Goal: Task Accomplishment & Management: Complete application form

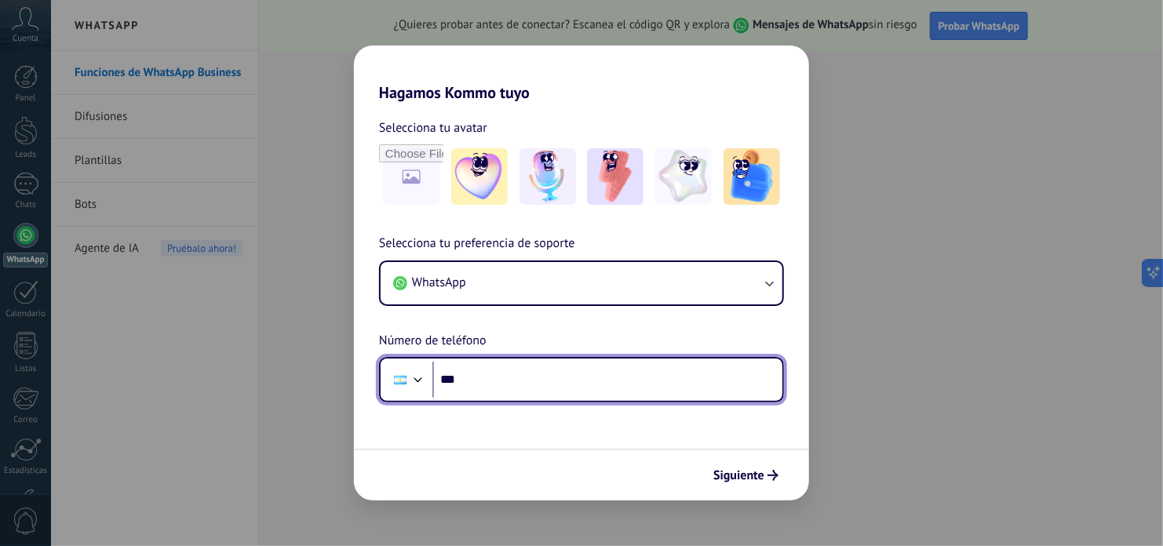
click at [511, 378] on input "***" at bounding box center [607, 380] width 350 height 36
paste input "**********"
click at [487, 387] on input "**********" at bounding box center [607, 380] width 350 height 36
type input "**********"
click at [549, 384] on input "**********" at bounding box center [607, 380] width 350 height 36
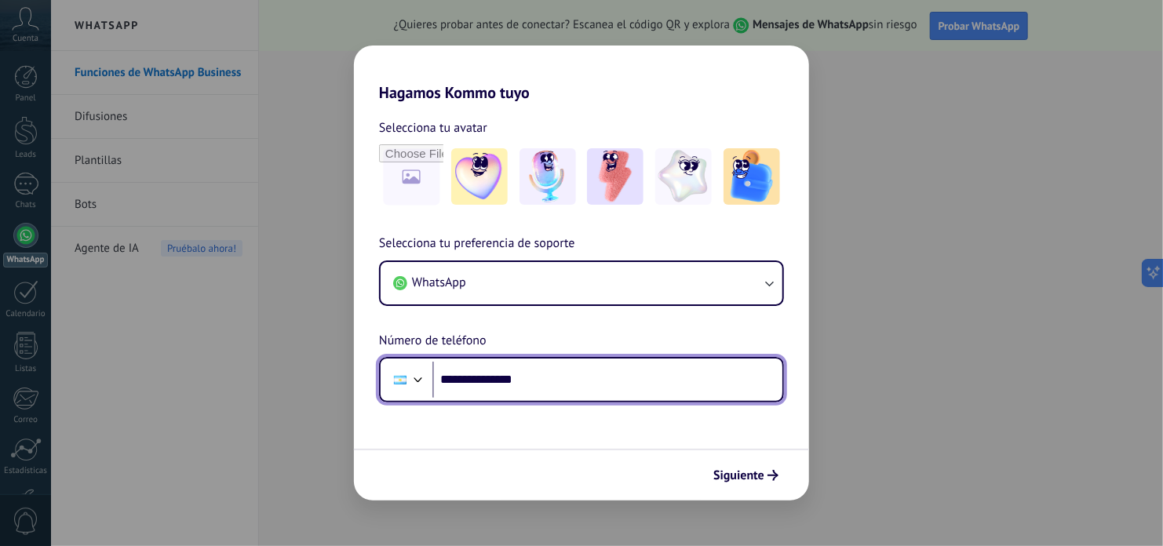
click at [549, 384] on input "**********" at bounding box center [607, 380] width 350 height 36
click at [542, 385] on input "***" at bounding box center [607, 380] width 350 height 36
type input "**********"
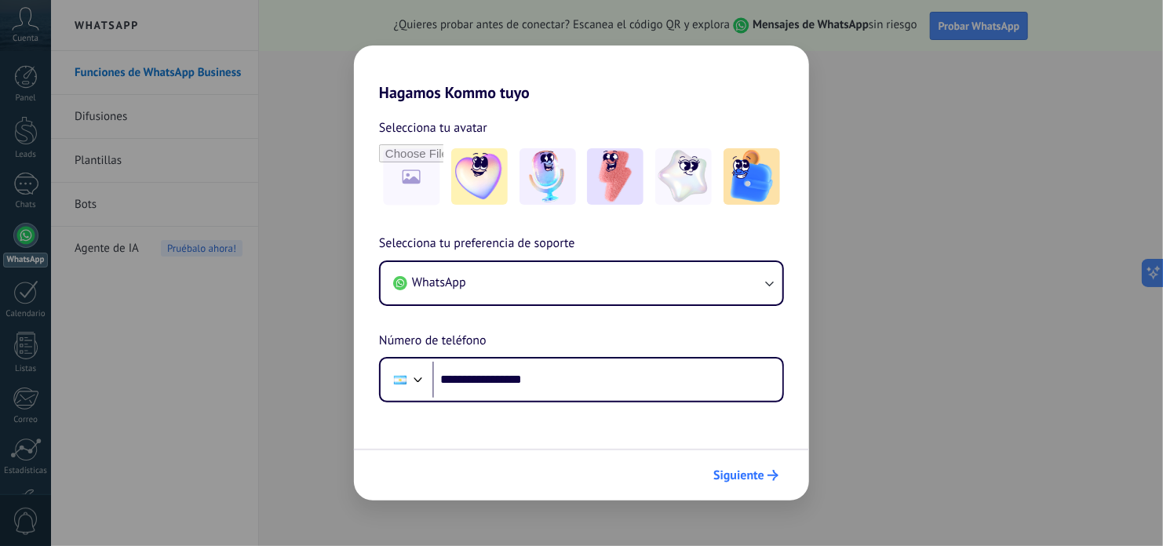
click at [731, 462] on button "Siguiente" at bounding box center [745, 475] width 79 height 27
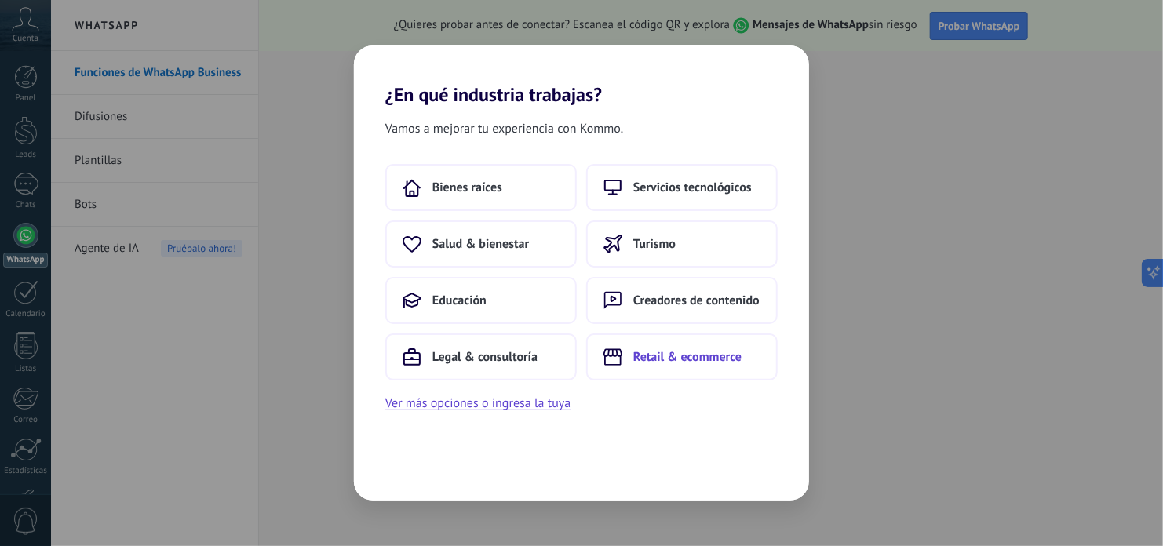
click at [722, 349] on span "Retail & ecommerce" at bounding box center [687, 357] width 108 height 16
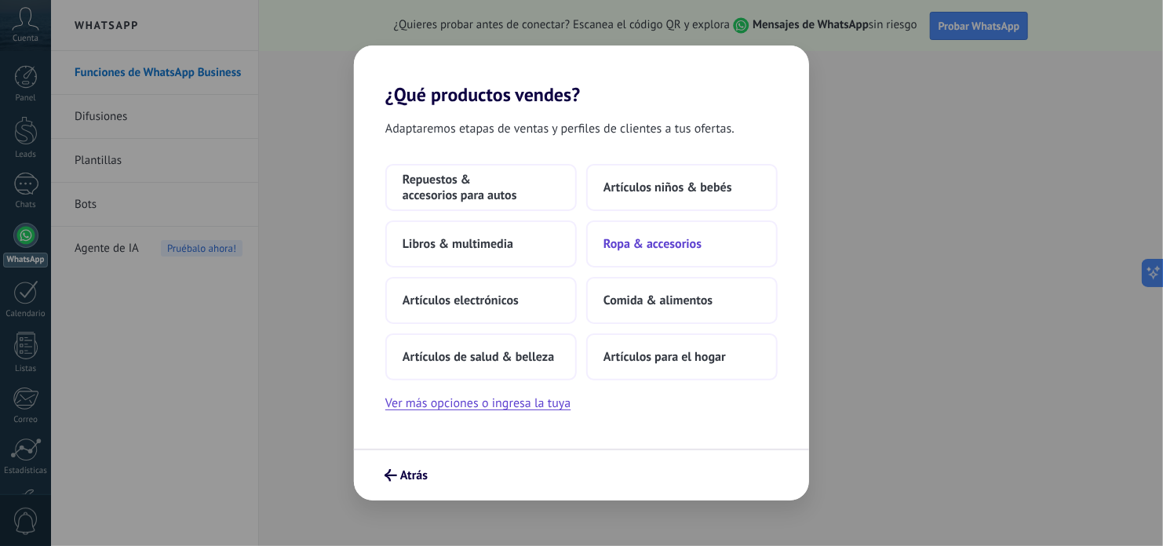
click at [633, 233] on button "Ropa & accesorios" at bounding box center [682, 244] width 192 height 47
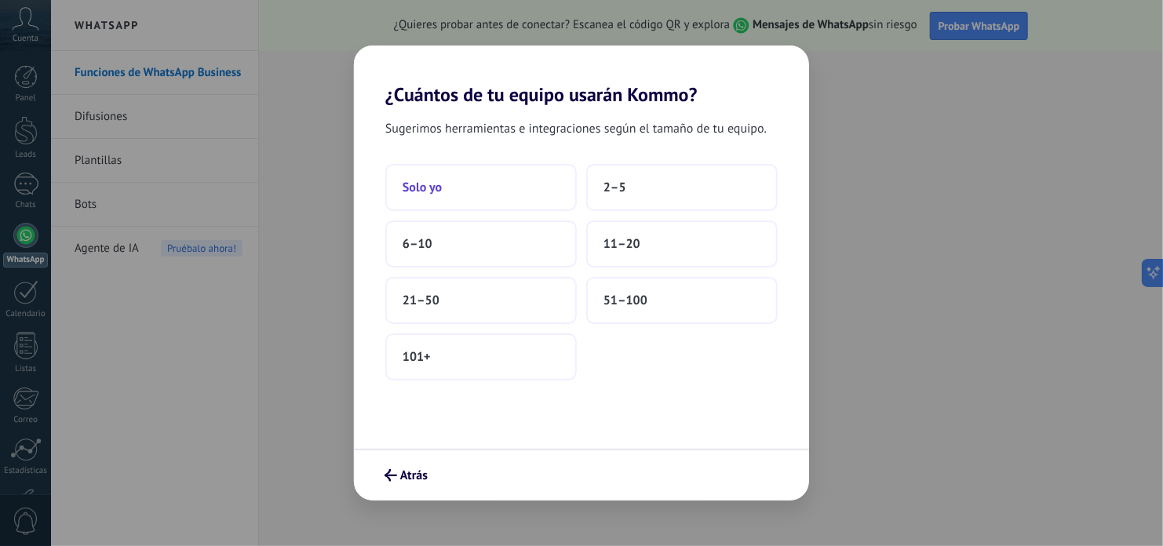
click at [418, 182] on span "Solo yo" at bounding box center [422, 188] width 39 height 16
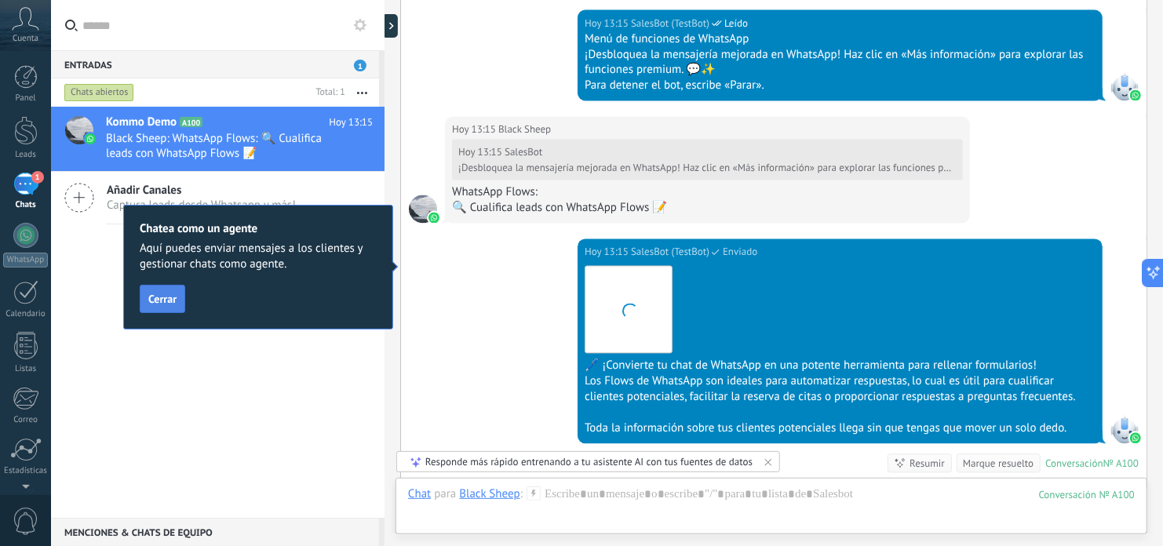
scroll to position [1605, 0]
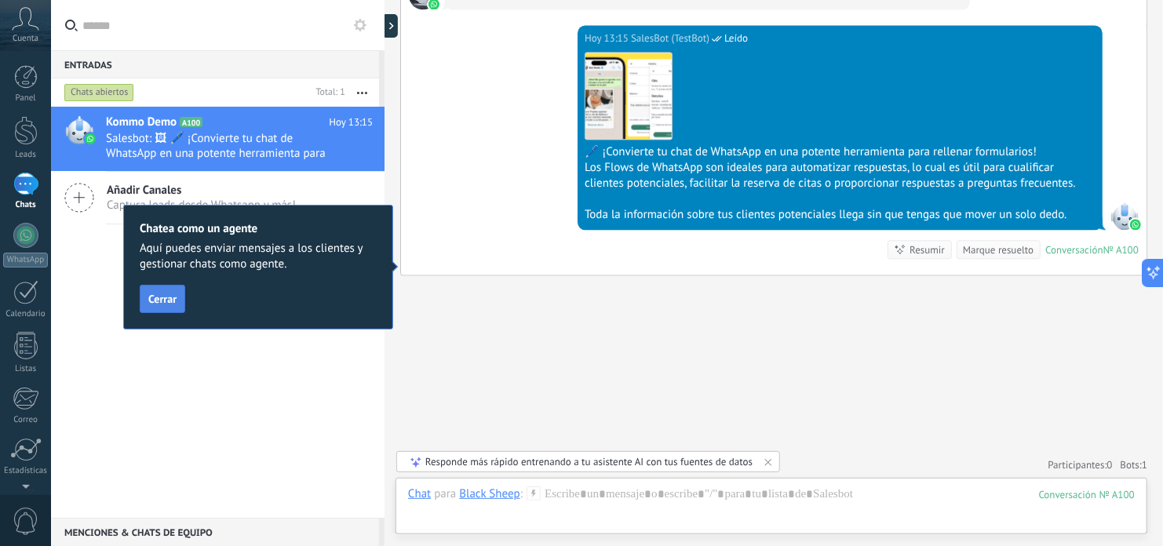
click at [155, 300] on span "Cerrar" at bounding box center [162, 299] width 28 height 11
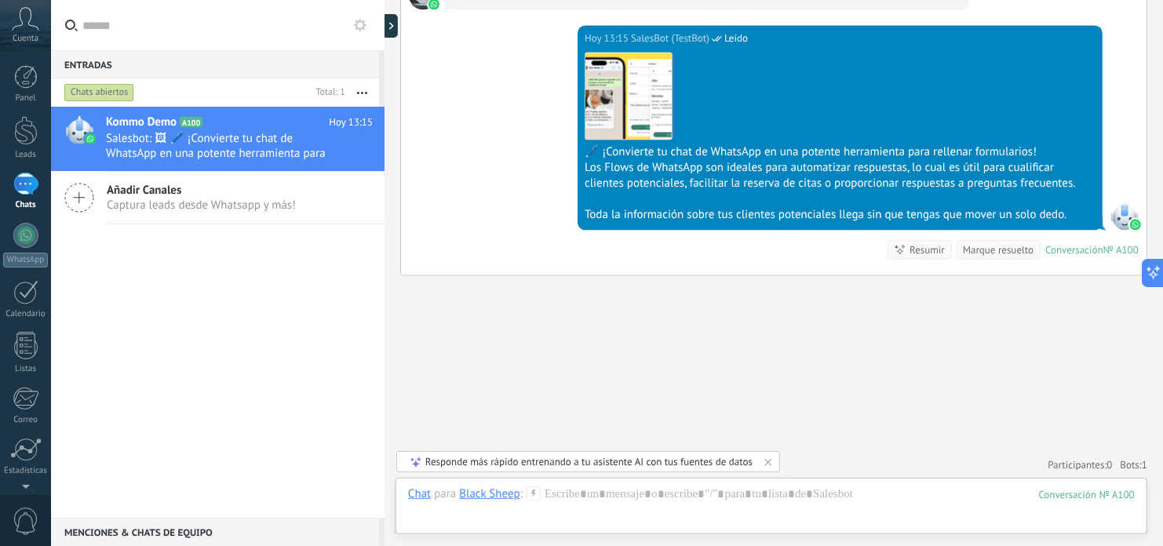
click at [189, 219] on div "Añadir Canales Captura leads desde Whatsapp y más!" at bounding box center [218, 198] width 334 height 53
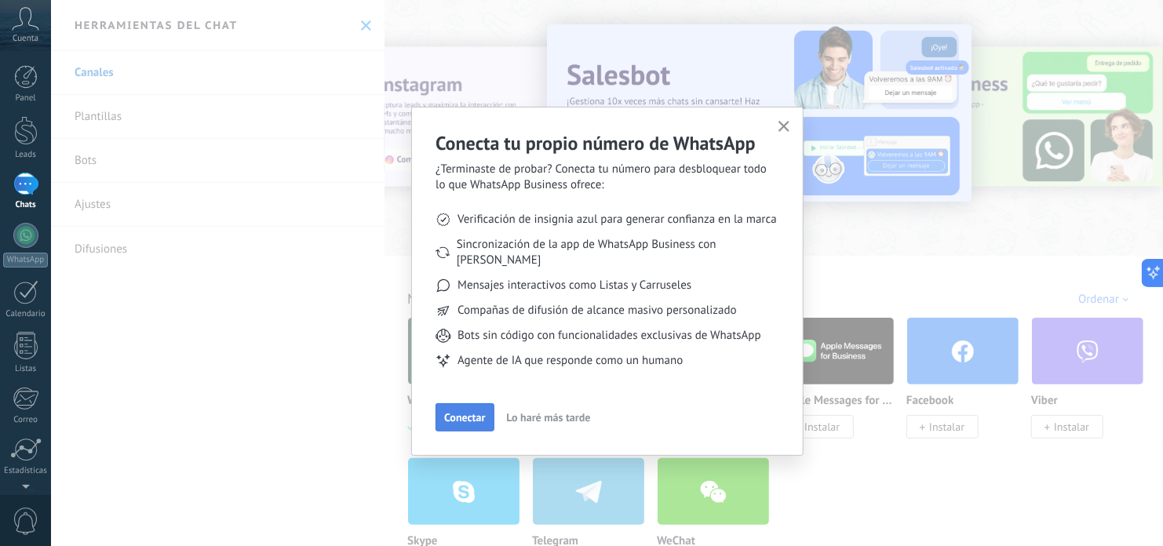
click at [464, 413] on button "Conectar" at bounding box center [465, 417] width 58 height 28
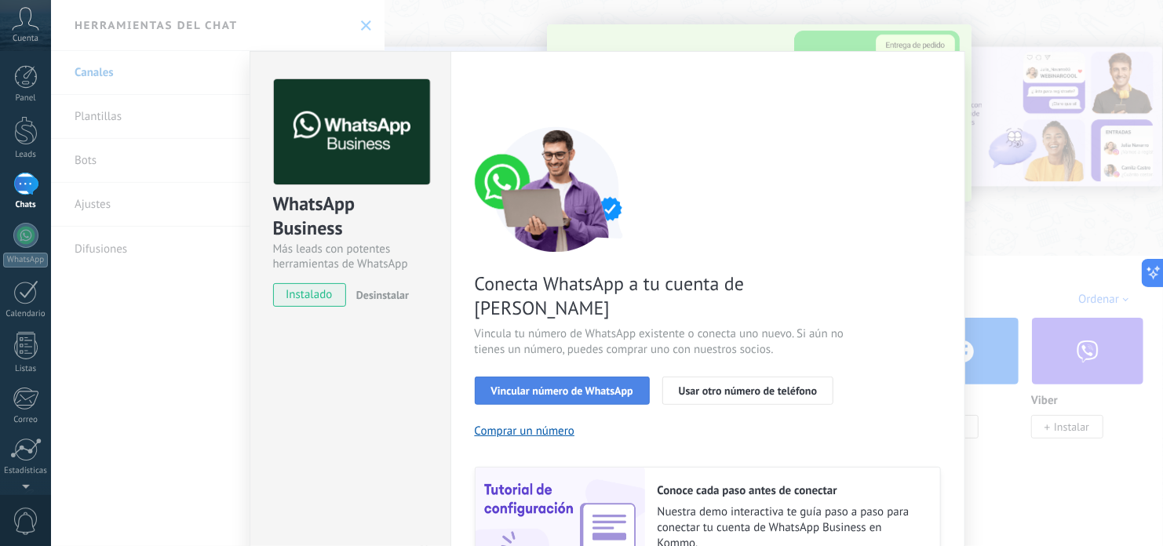
click at [524, 377] on button "Vincular número de WhatsApp" at bounding box center [562, 391] width 175 height 28
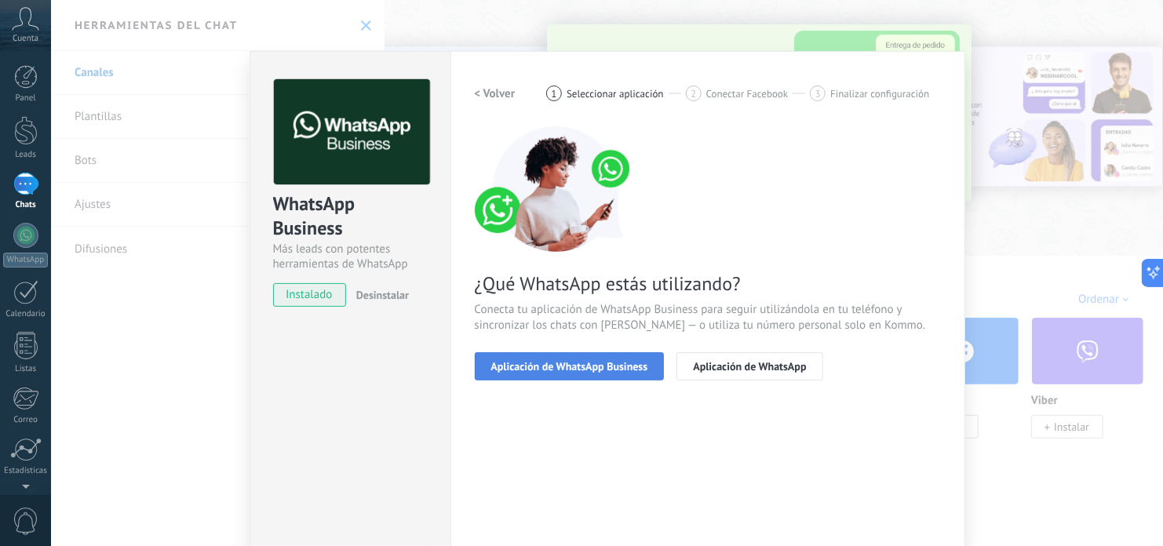
click at [521, 369] on span "Aplicación de WhatsApp Business" at bounding box center [569, 366] width 157 height 11
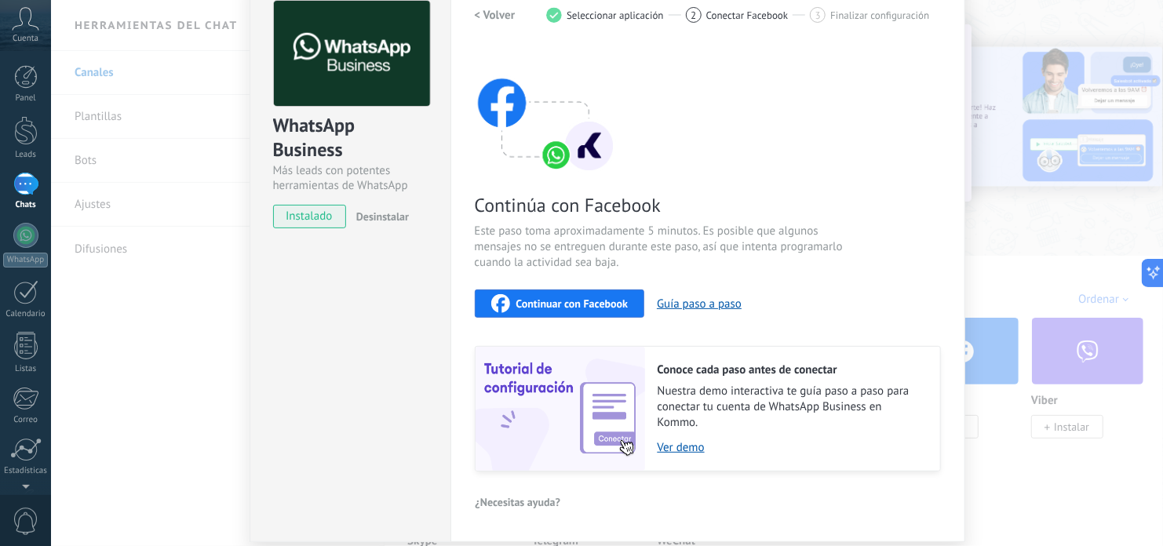
scroll to position [132, 0]
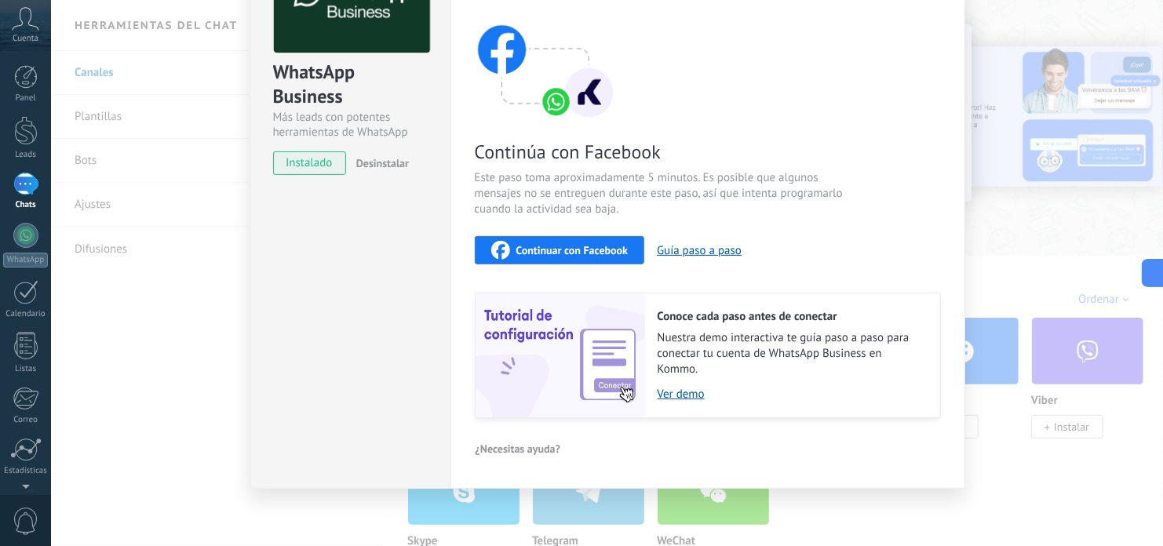
click at [564, 249] on span "Continuar con Facebook" at bounding box center [572, 250] width 112 height 11
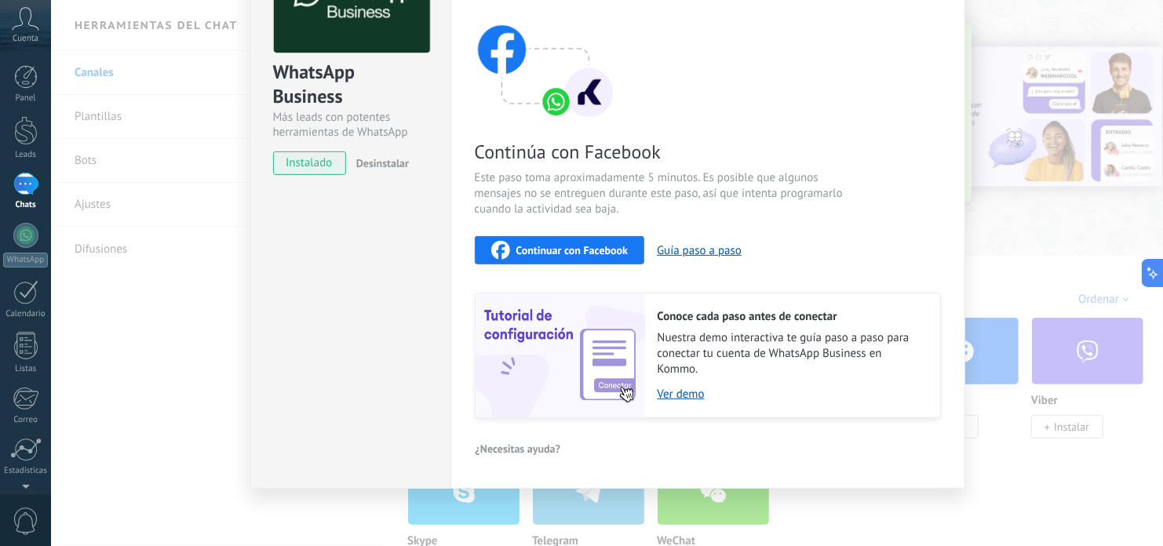
click at [557, 250] on span "Continuar con Facebook" at bounding box center [572, 250] width 112 height 11
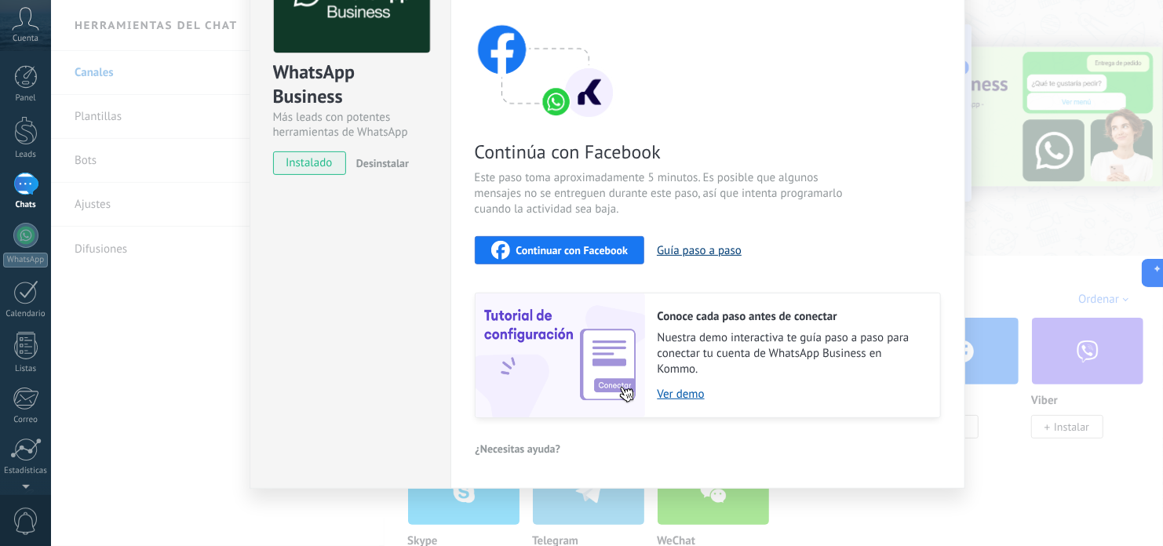
click at [709, 250] on button "Guía paso a paso" at bounding box center [699, 250] width 85 height 15
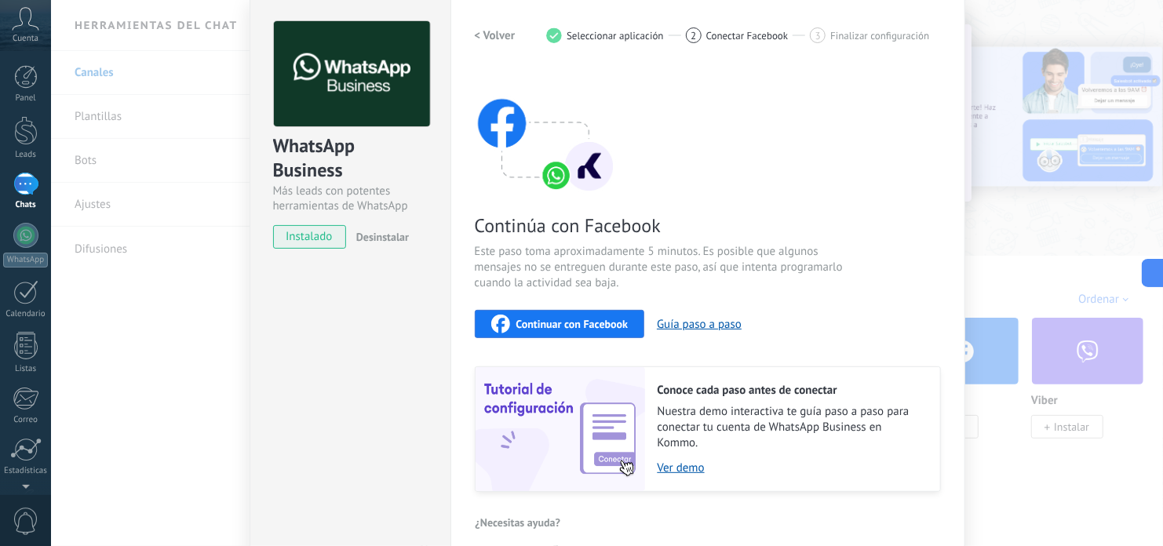
scroll to position [0, 0]
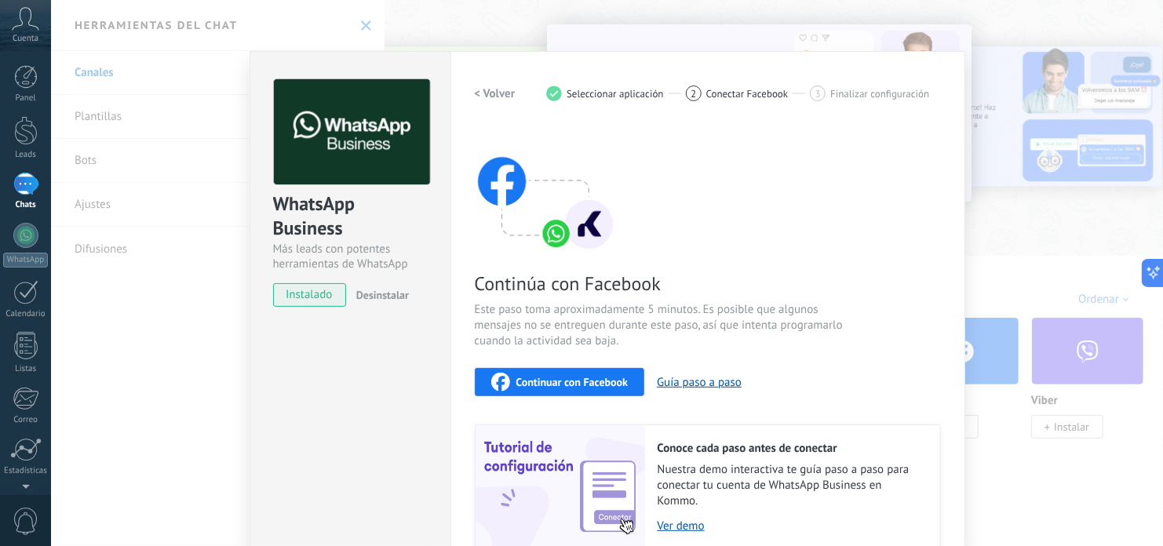
click at [945, 207] on div "Configuraciones Autorizaciones Esta pestaña registra a los usuarios que han con…" at bounding box center [708, 336] width 515 height 570
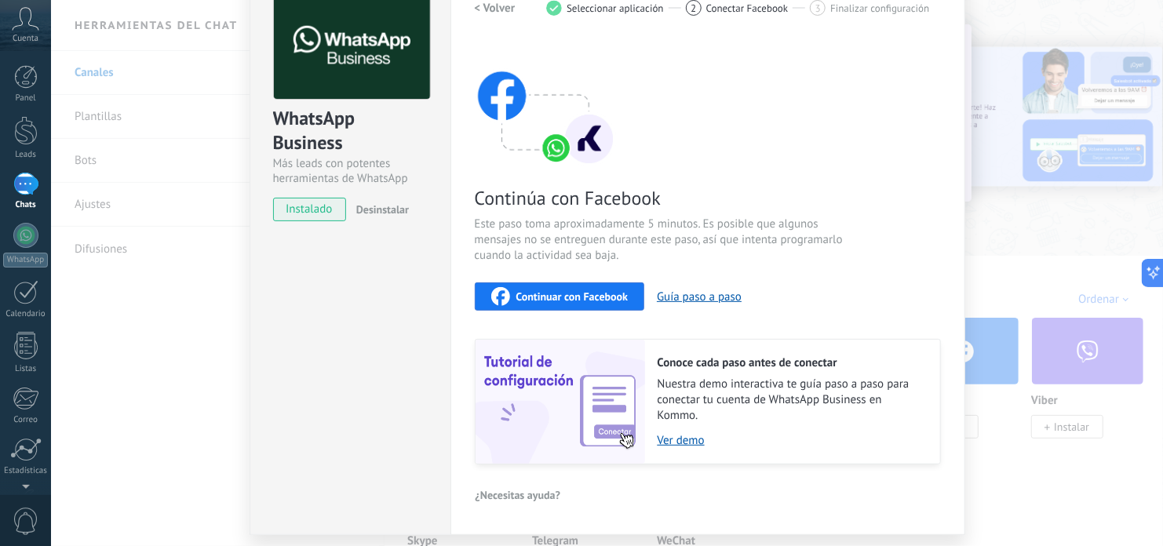
scroll to position [132, 0]
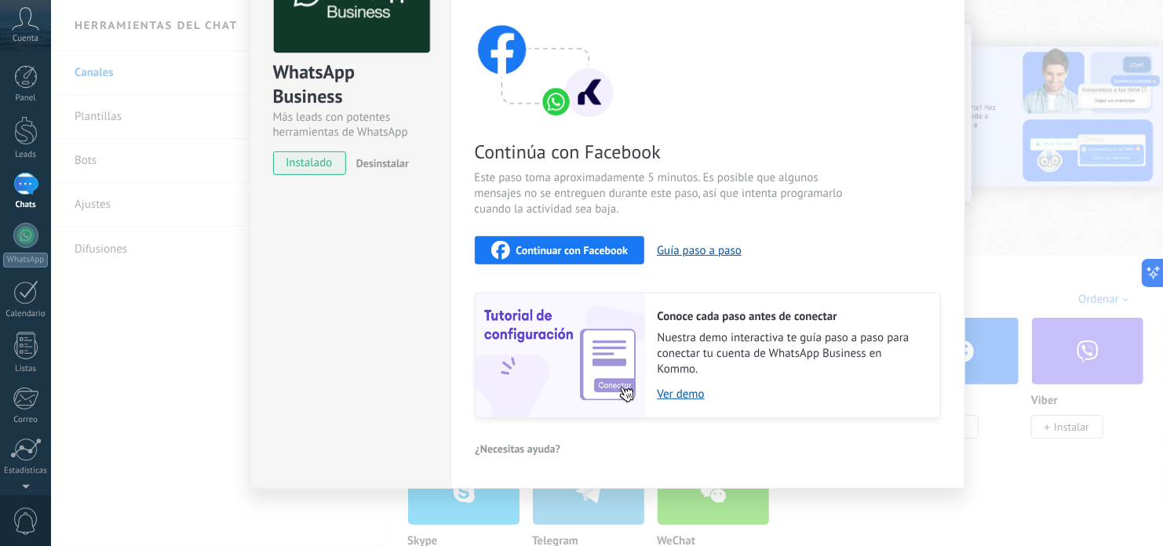
click at [167, 370] on div "WhatsApp Business Más leads con potentes herramientas de WhatsApp instalado Des…" at bounding box center [607, 273] width 1112 height 546
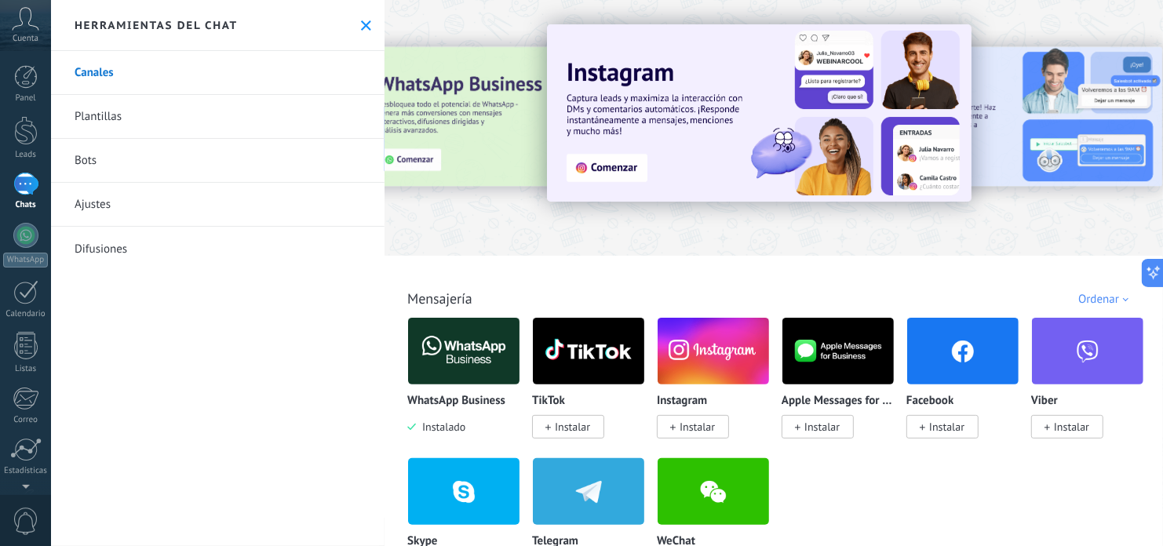
scroll to position [0, 0]
click at [709, 433] on span "Instalar" at bounding box center [697, 427] width 35 height 14
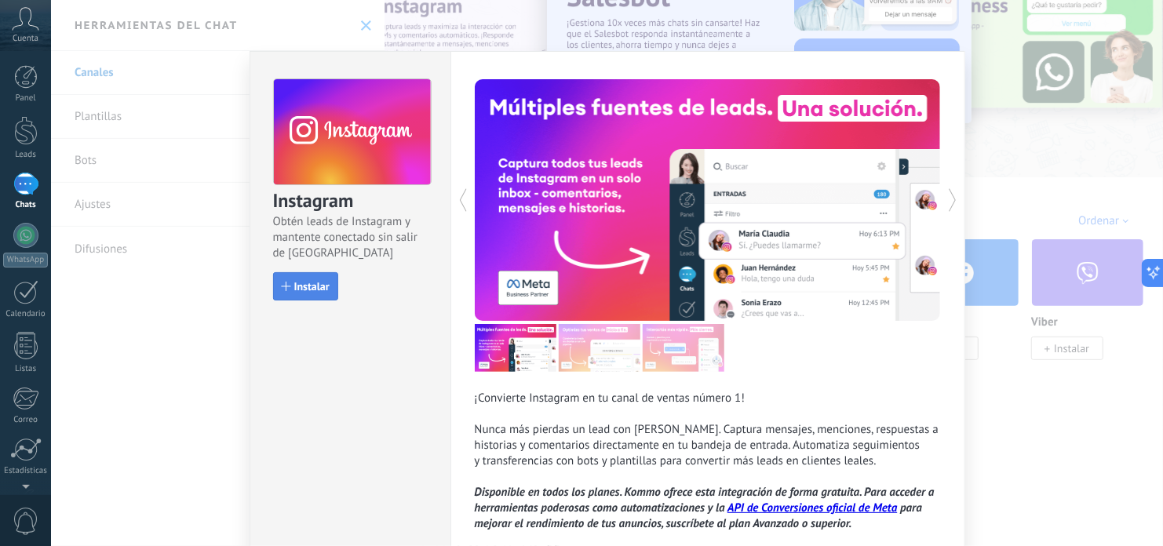
click at [305, 289] on span "Instalar" at bounding box center [311, 286] width 35 height 11
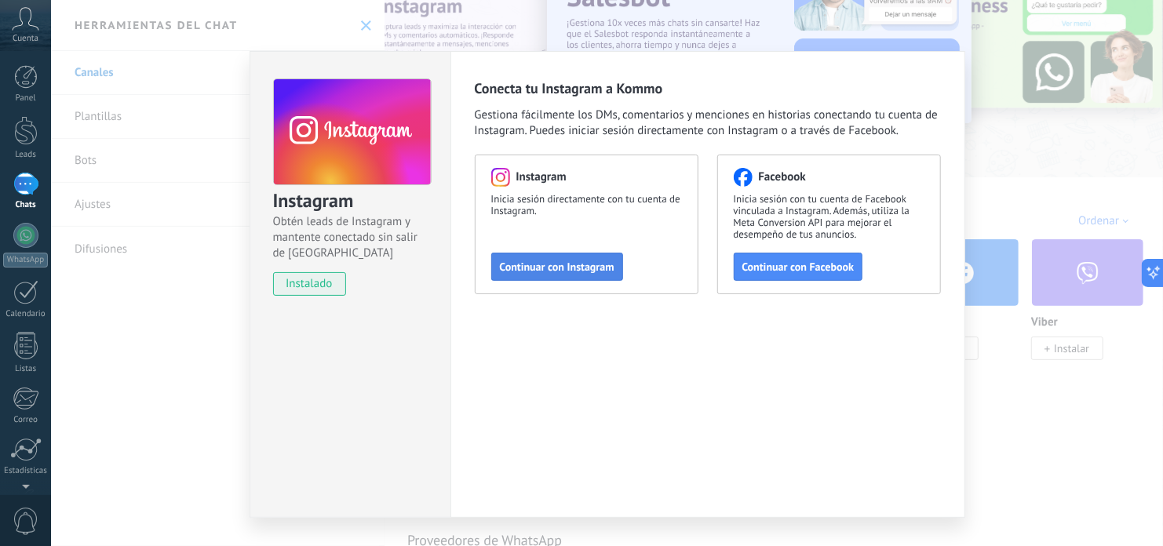
click at [511, 270] on span "Continuar con Instagram" at bounding box center [557, 266] width 115 height 11
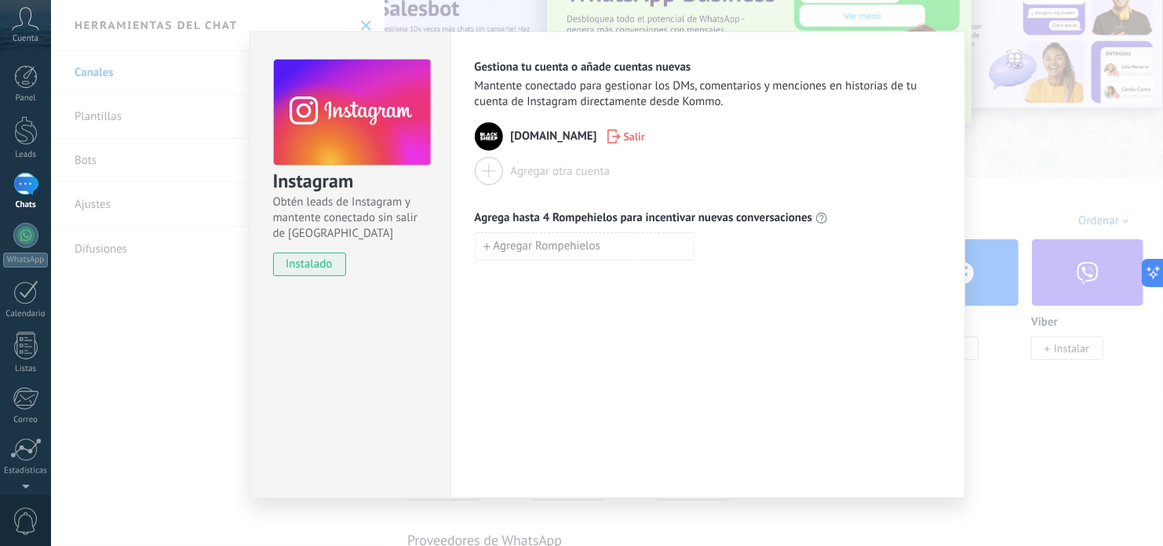
scroll to position [31, 0]
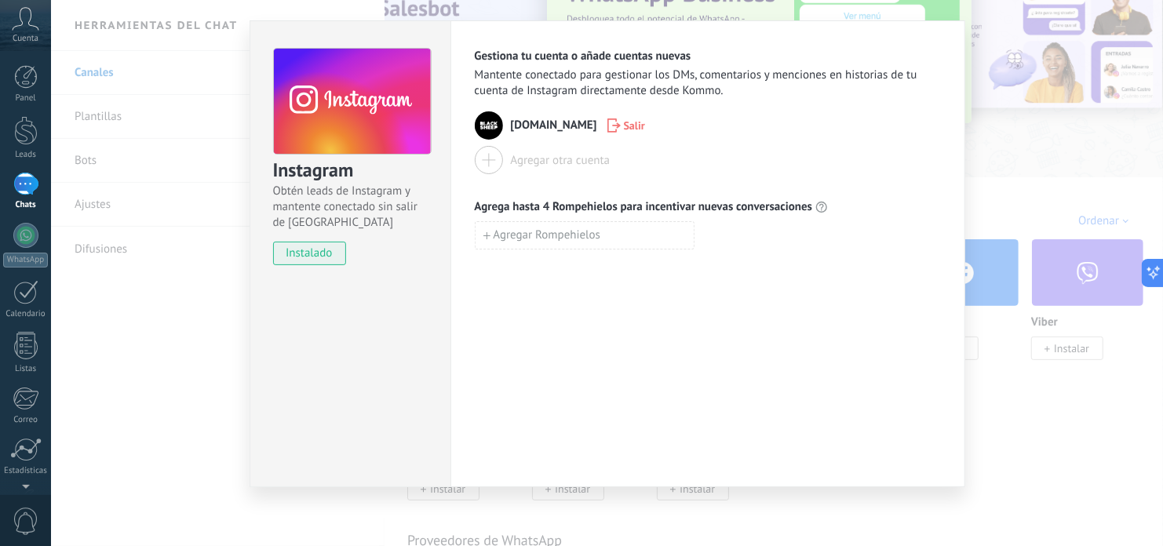
click at [1034, 127] on div "Instagram Obtén leads de Instagram y mantente conectado sin salir de Kommo inst…" at bounding box center [607, 273] width 1112 height 546
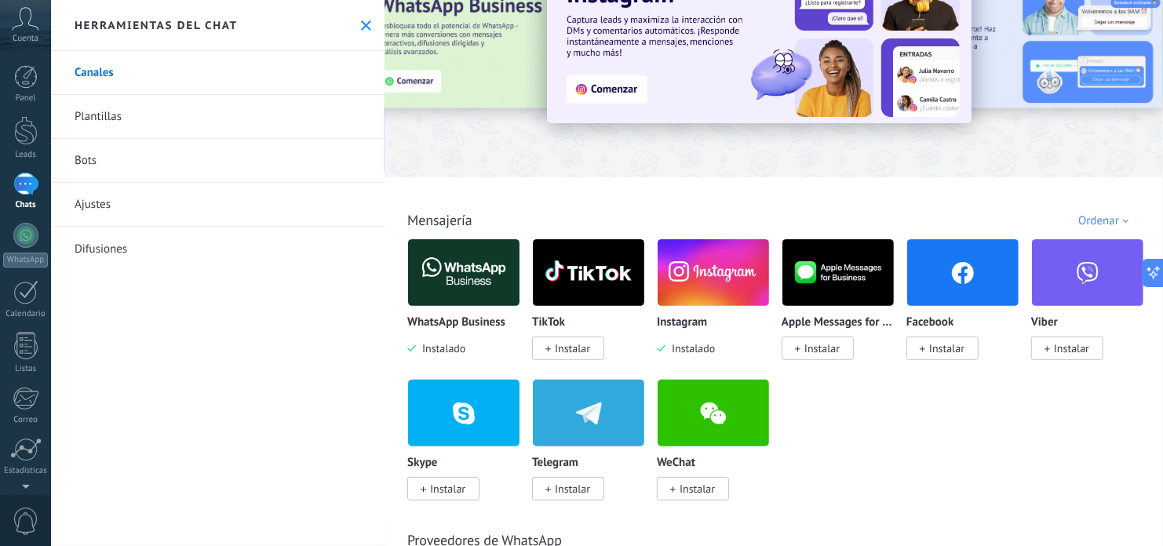
click at [929, 352] on span "Instalar" at bounding box center [946, 348] width 35 height 14
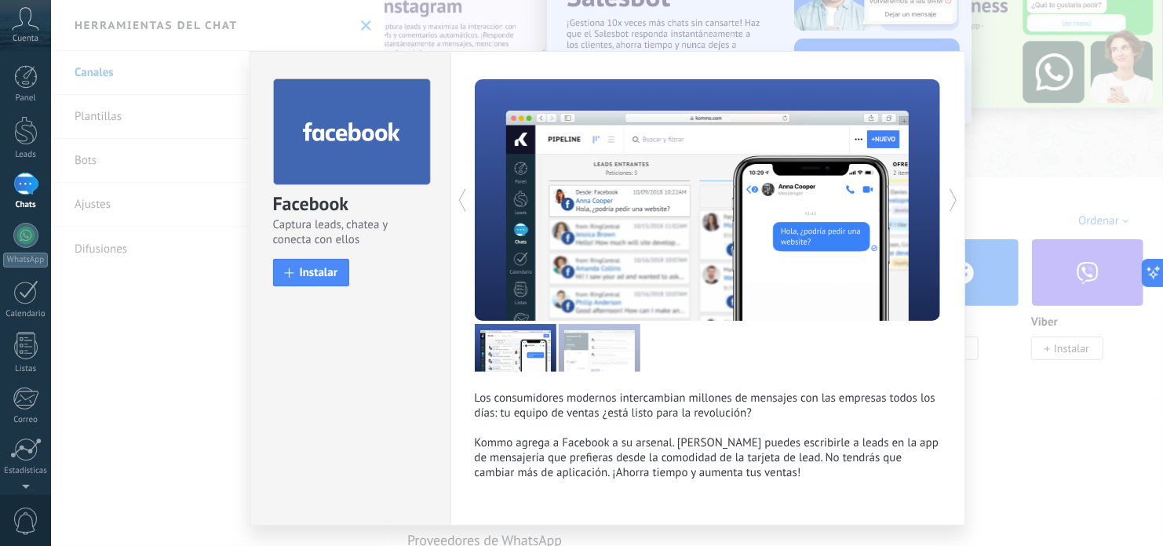
click at [151, 343] on div "Facebook Captura leads, chatea y conecta con ellos install Instalar Los consumi…" at bounding box center [607, 273] width 1112 height 546
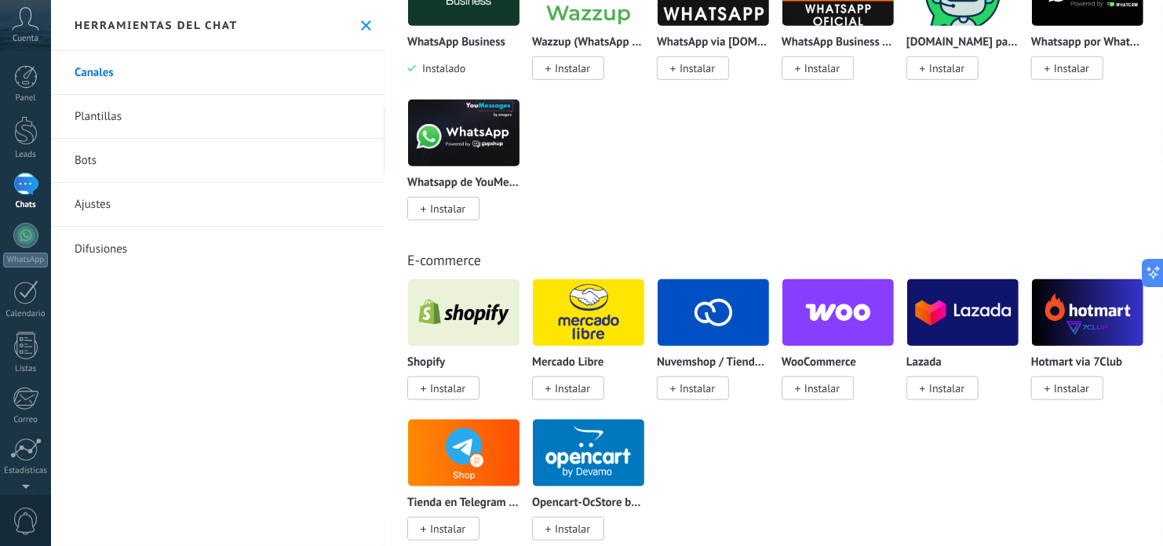
scroll to position [706, 0]
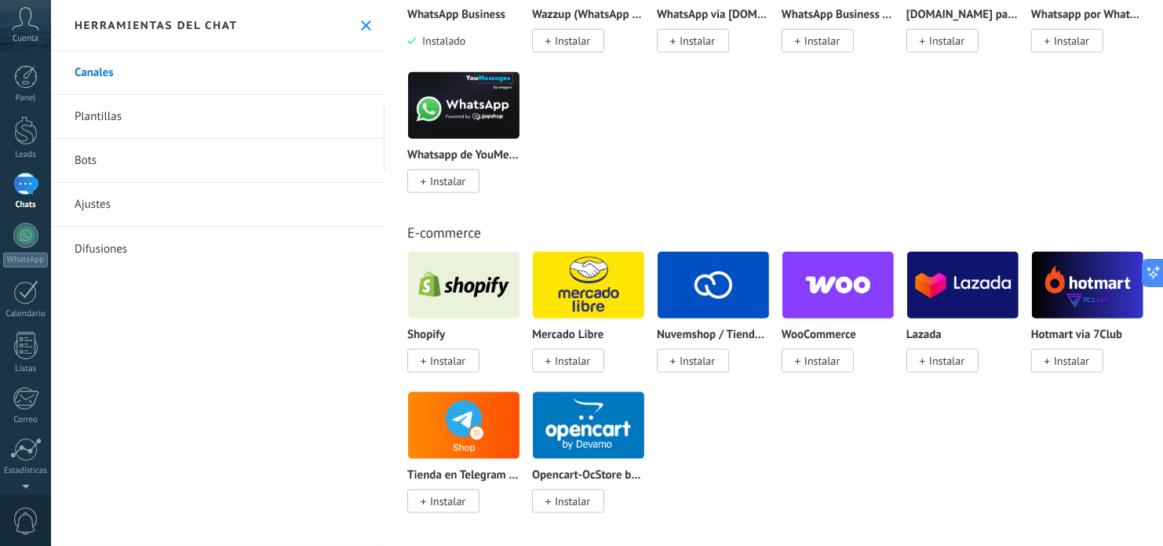
click at [705, 368] on span "Instalar" at bounding box center [697, 361] width 35 height 14
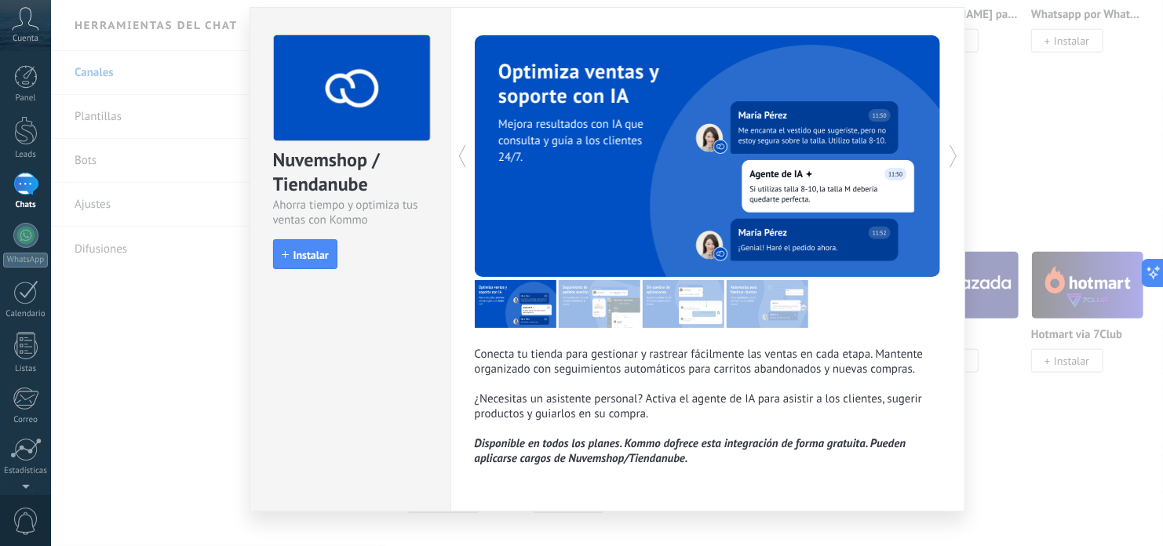
scroll to position [69, 0]
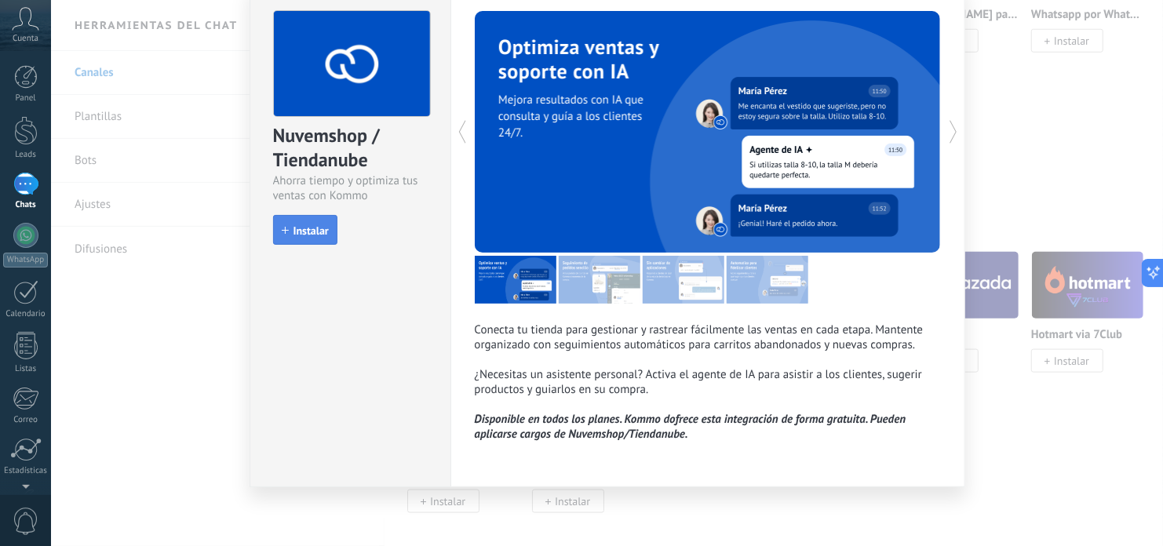
click at [312, 229] on span "Instalar" at bounding box center [311, 230] width 35 height 11
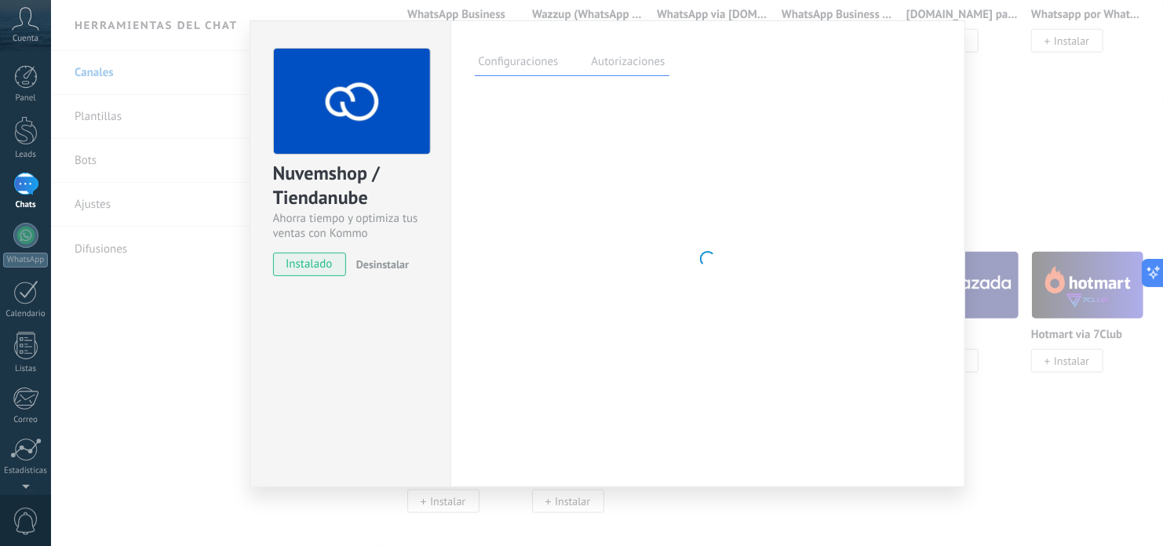
scroll to position [31, 0]
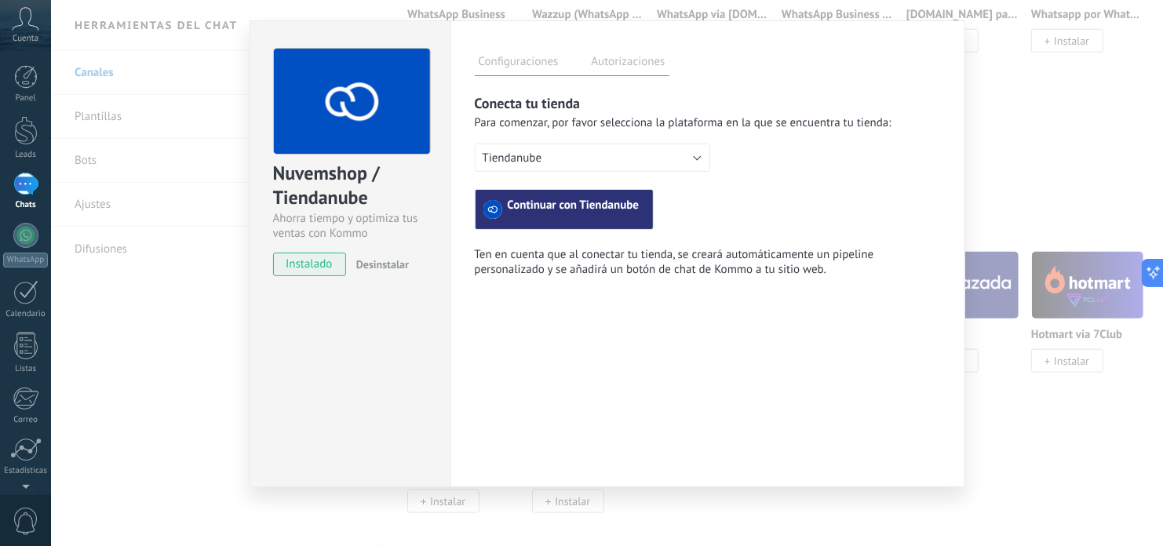
click at [563, 209] on span "Continuar con Tiendanube" at bounding box center [574, 209] width 132 height 19
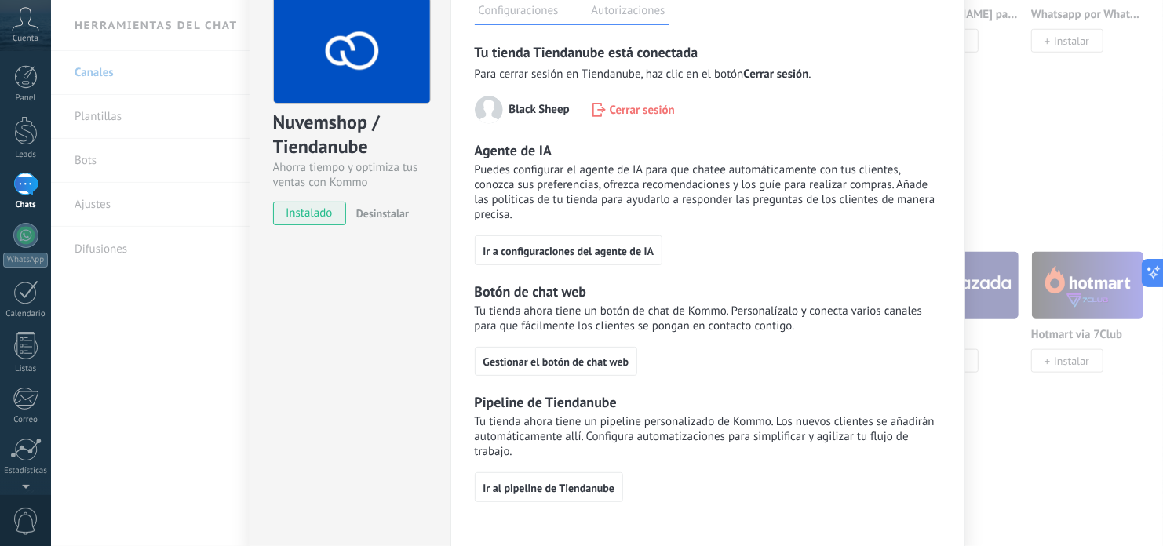
scroll to position [0, 0]
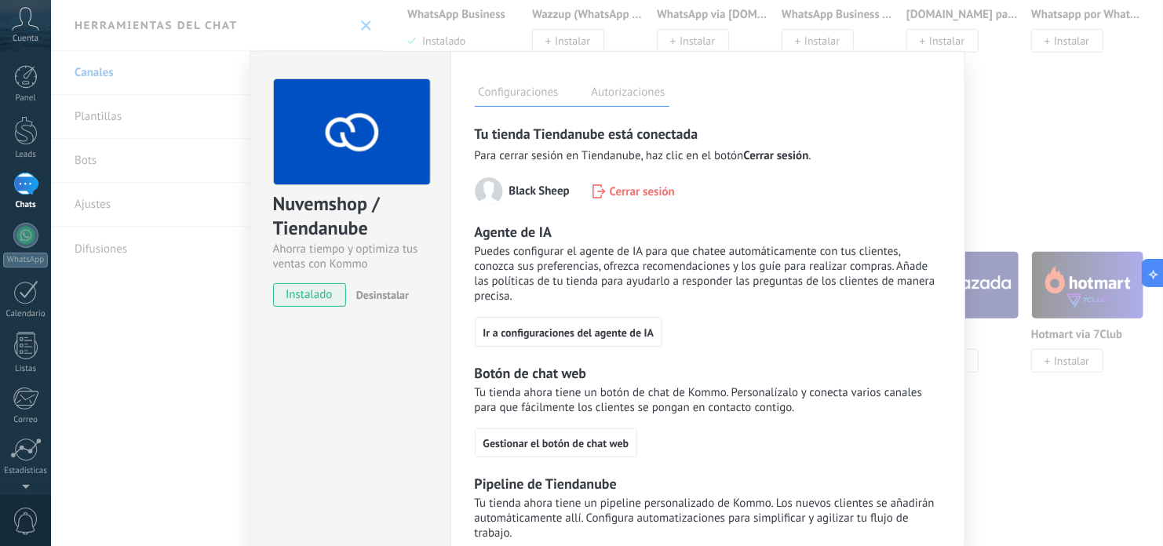
click at [617, 99] on label "Autorizaciones" at bounding box center [629, 94] width 82 height 23
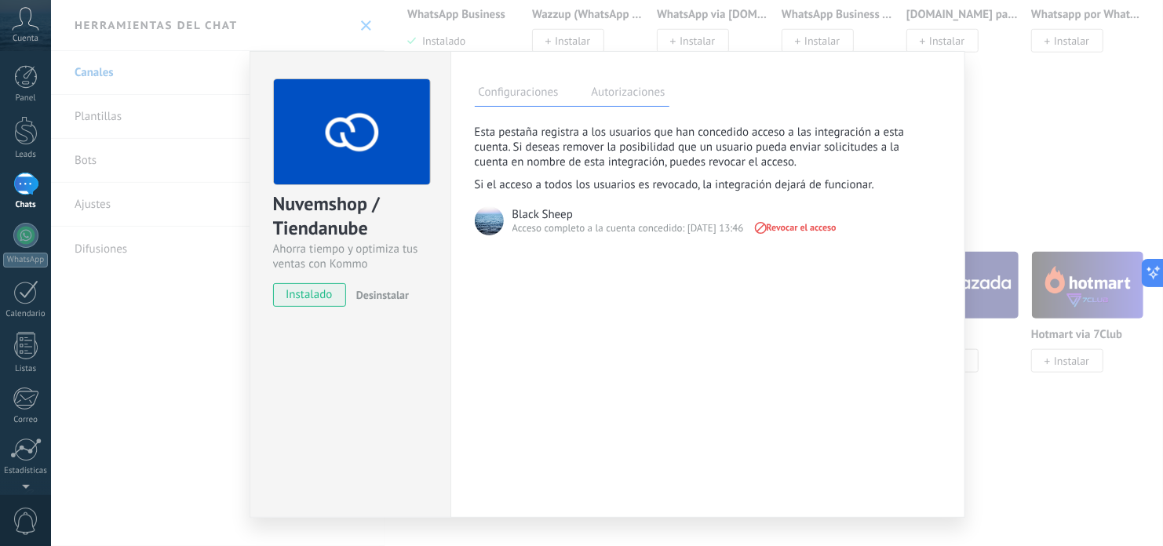
click at [542, 89] on label "Configuraciones" at bounding box center [519, 94] width 88 height 23
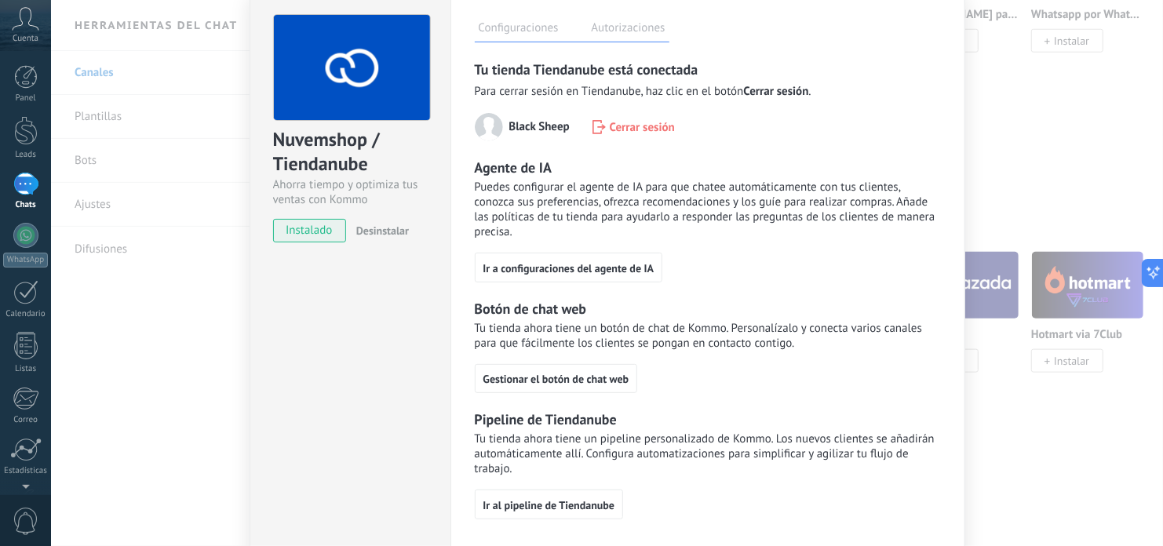
scroll to position [141, 0]
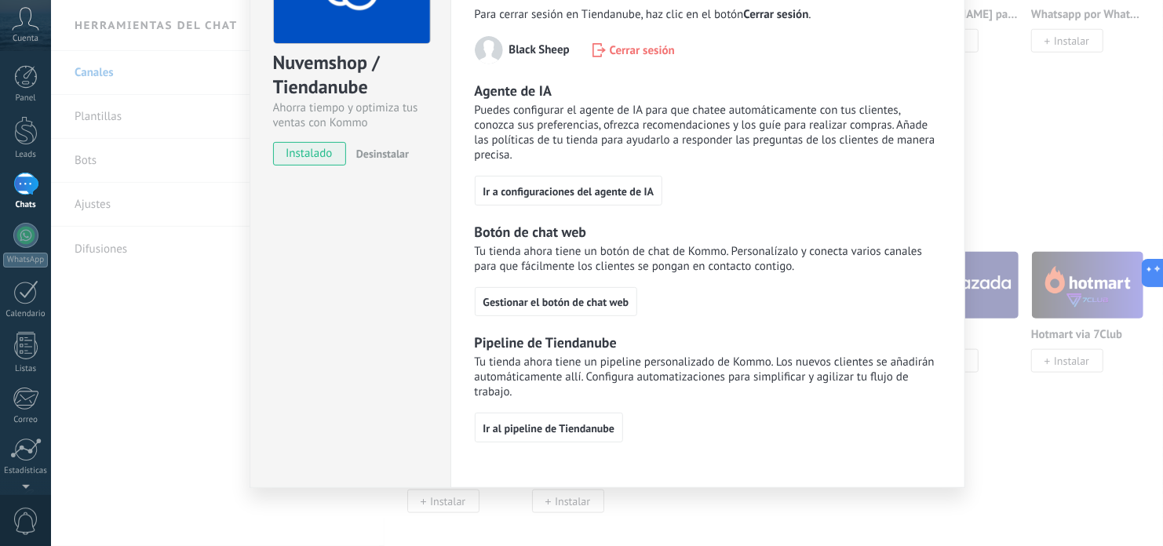
click at [1015, 402] on div "Nuvemshop / Tiendanube Ahorra tiempo y optimiza tus ventas con Kommo instalado …" at bounding box center [607, 273] width 1112 height 546
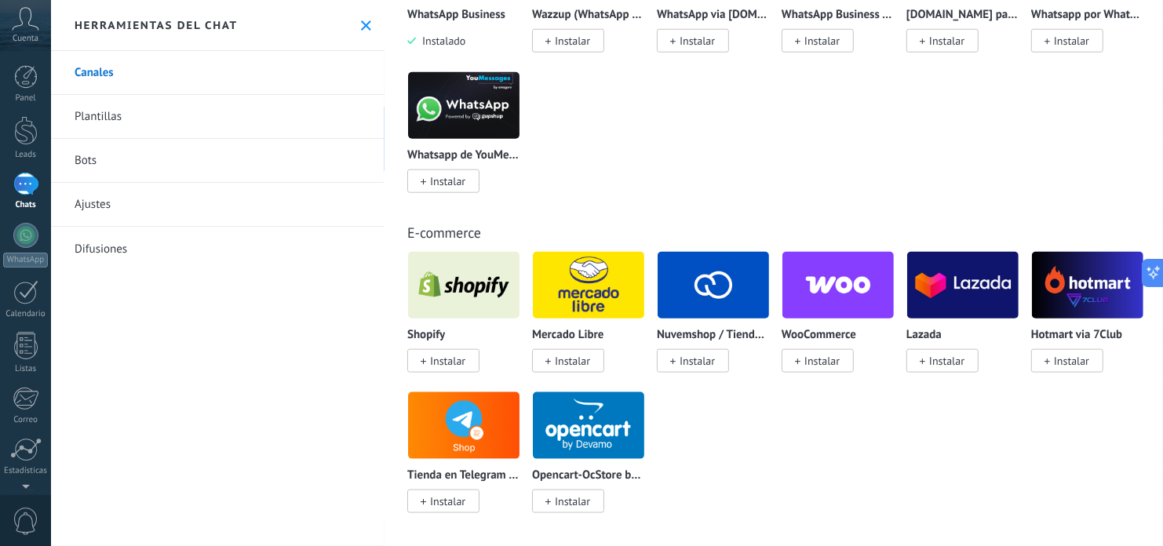
scroll to position [0, 0]
click at [555, 362] on span "Instalar" at bounding box center [572, 361] width 35 height 14
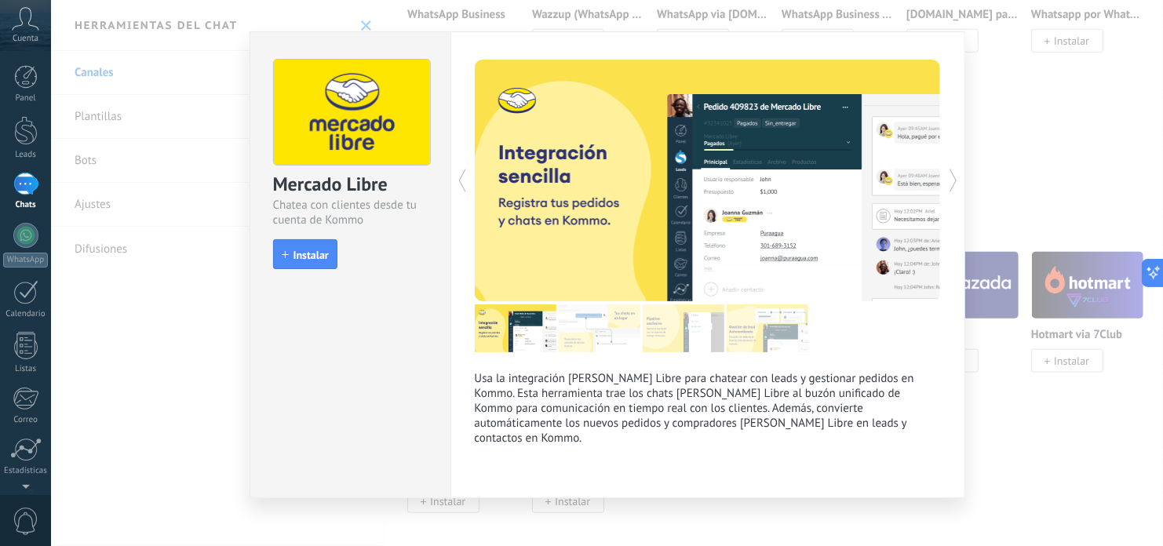
scroll to position [31, 0]
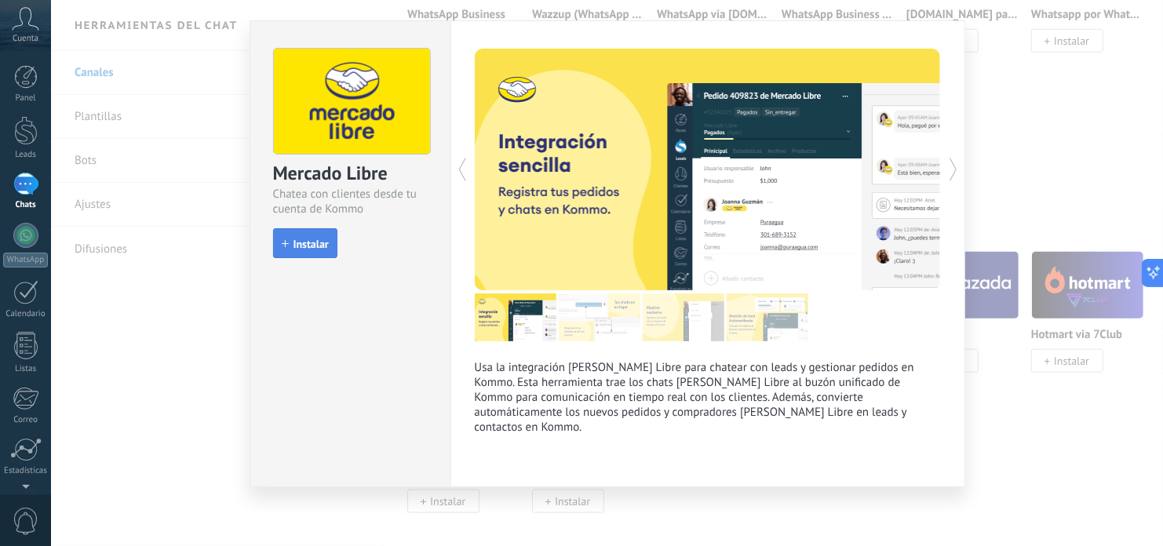
click at [312, 243] on span "Instalar" at bounding box center [311, 244] width 35 height 11
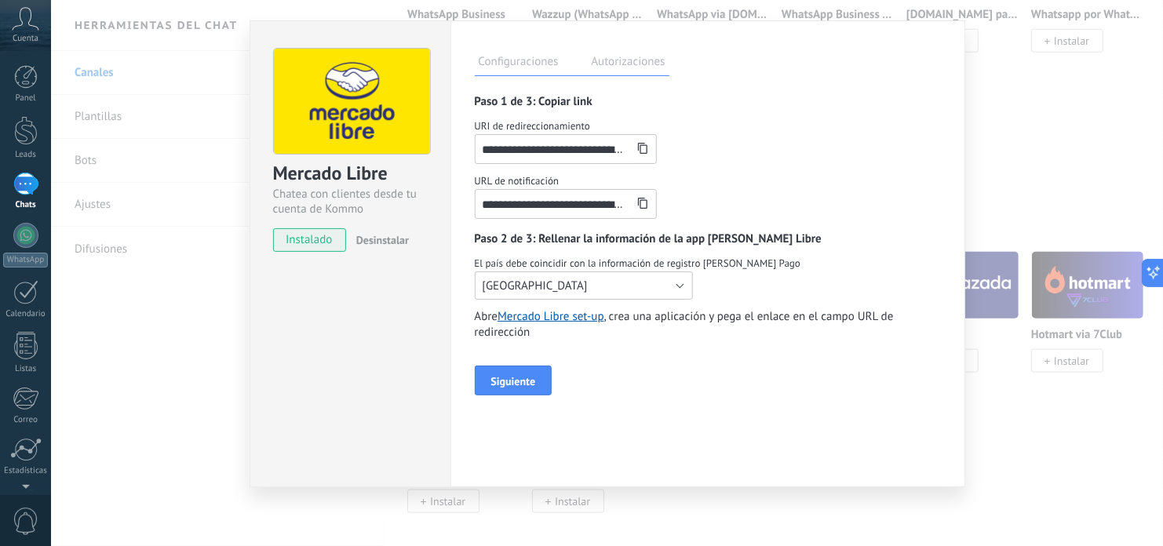
click at [528, 294] on button "[GEOGRAPHIC_DATA]" at bounding box center [584, 286] width 218 height 28
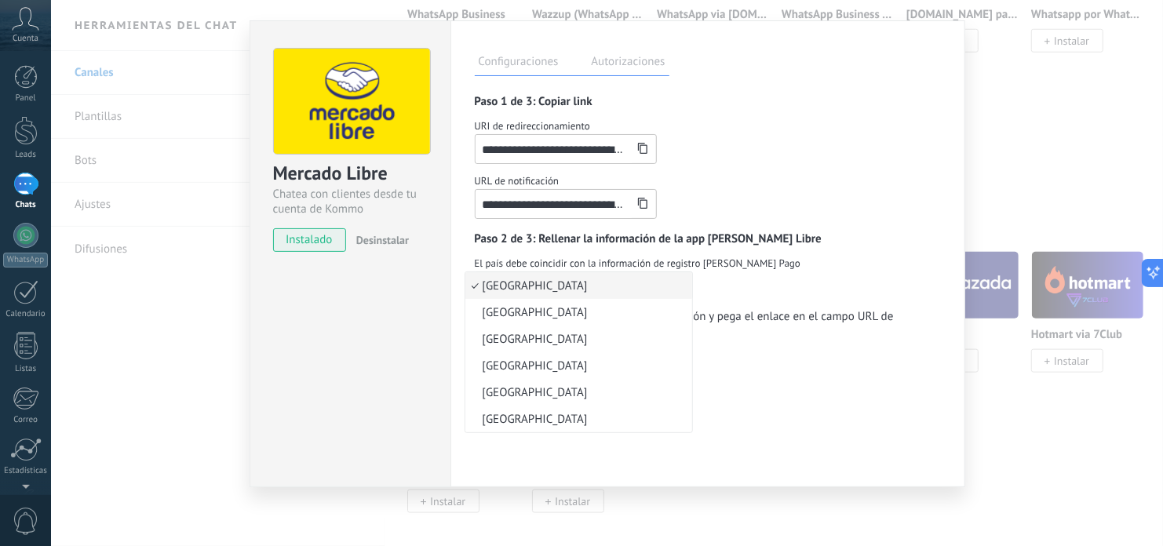
click at [528, 294] on li "[GEOGRAPHIC_DATA]" at bounding box center [578, 285] width 227 height 27
click at [750, 169] on div "**********" at bounding box center [708, 244] width 466 height 301
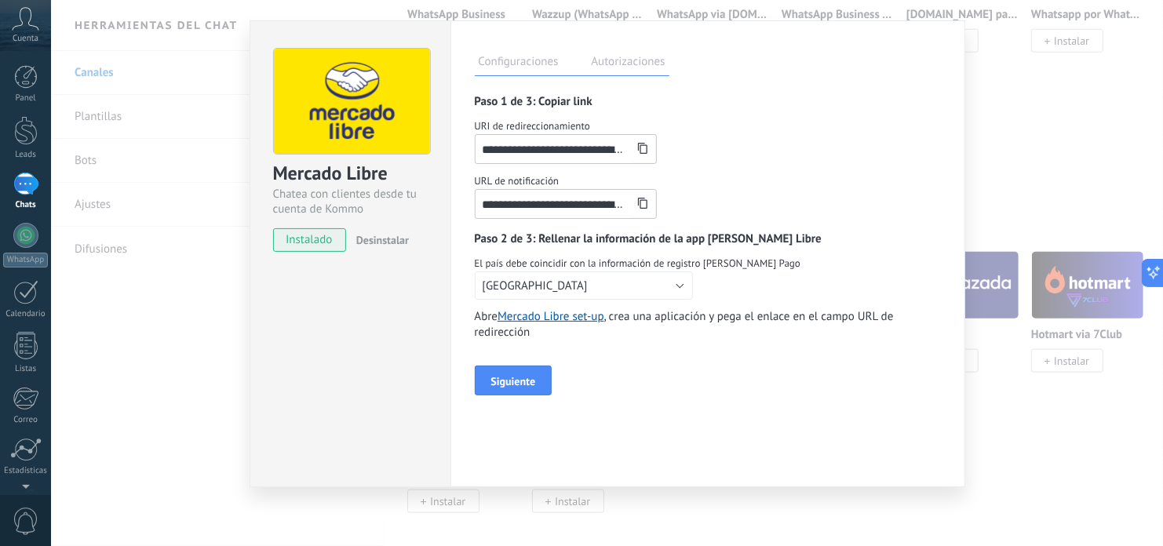
click at [543, 154] on input "**********" at bounding box center [554, 149] width 157 height 28
drag, startPoint x: 549, startPoint y: 154, endPoint x: 561, endPoint y: 153, distance: 11.8
click at [561, 153] on input "**********" at bounding box center [554, 149] width 157 height 28
drag, startPoint x: 676, startPoint y: 153, endPoint x: 706, endPoint y: 151, distance: 29.9
click at [706, 151] on div "**********" at bounding box center [708, 142] width 466 height 46
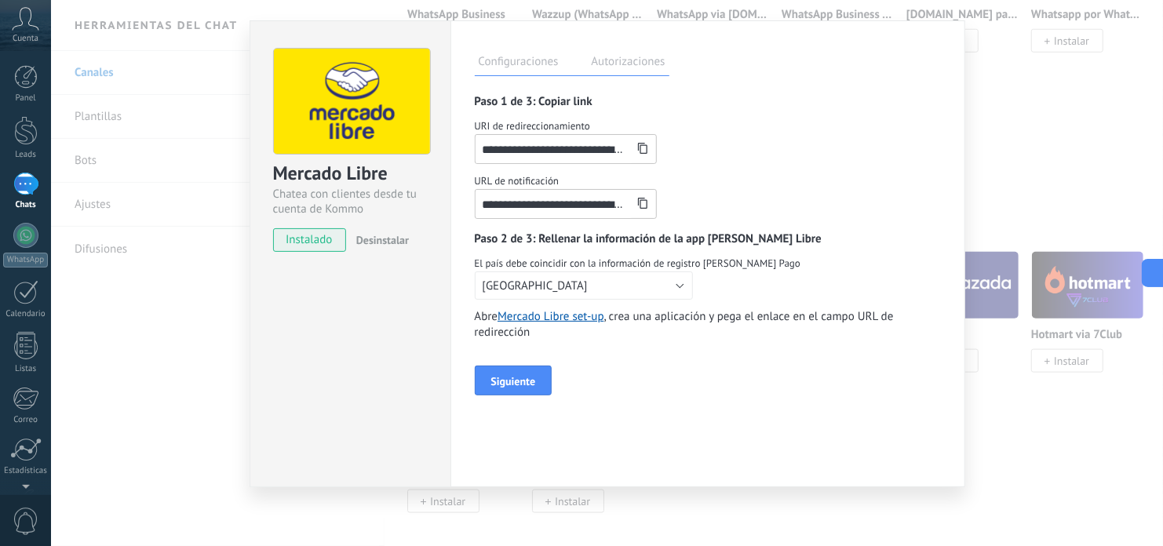
click at [706, 151] on div "**********" at bounding box center [708, 142] width 466 height 46
click at [559, 151] on input "**********" at bounding box center [554, 149] width 157 height 28
click at [553, 211] on input "**********" at bounding box center [554, 204] width 157 height 28
click at [733, 177] on span "URL de notificación" at bounding box center [708, 181] width 466 height 16
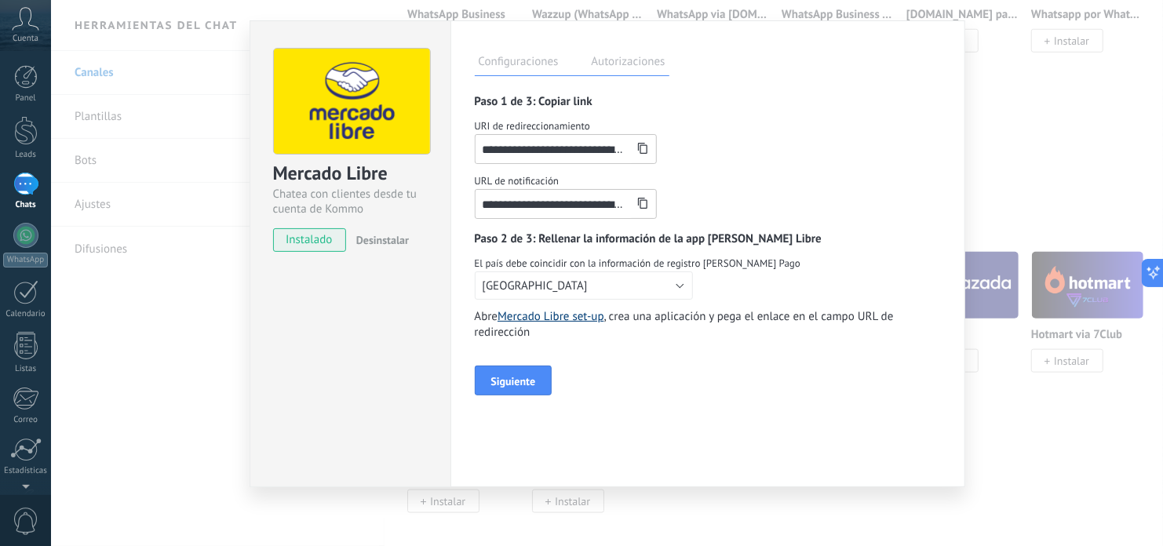
click at [596, 316] on link "Mercado Libre set-up" at bounding box center [551, 316] width 106 height 15
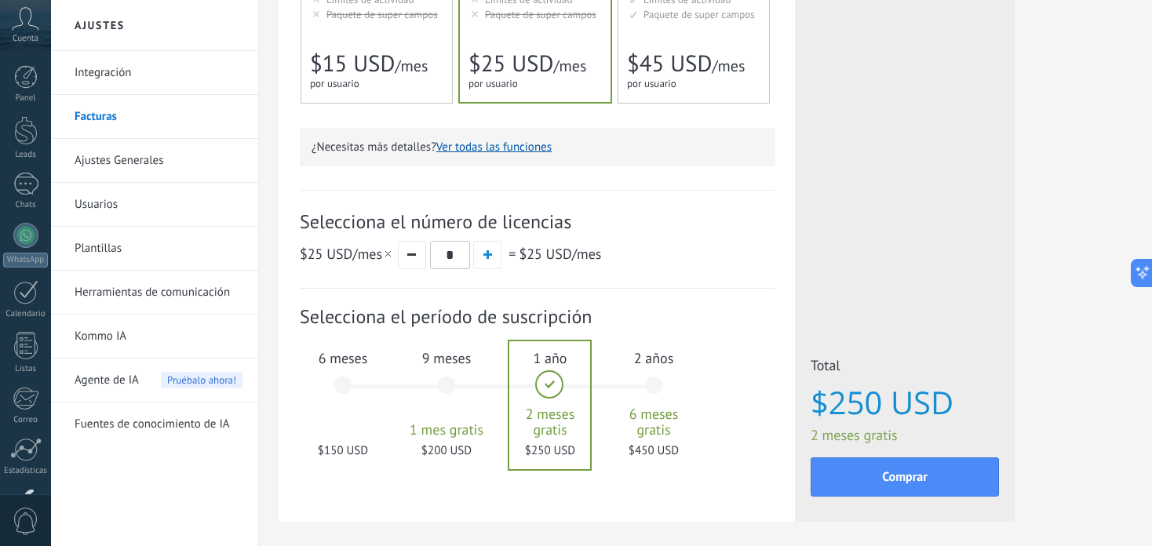
scroll to position [460, 0]
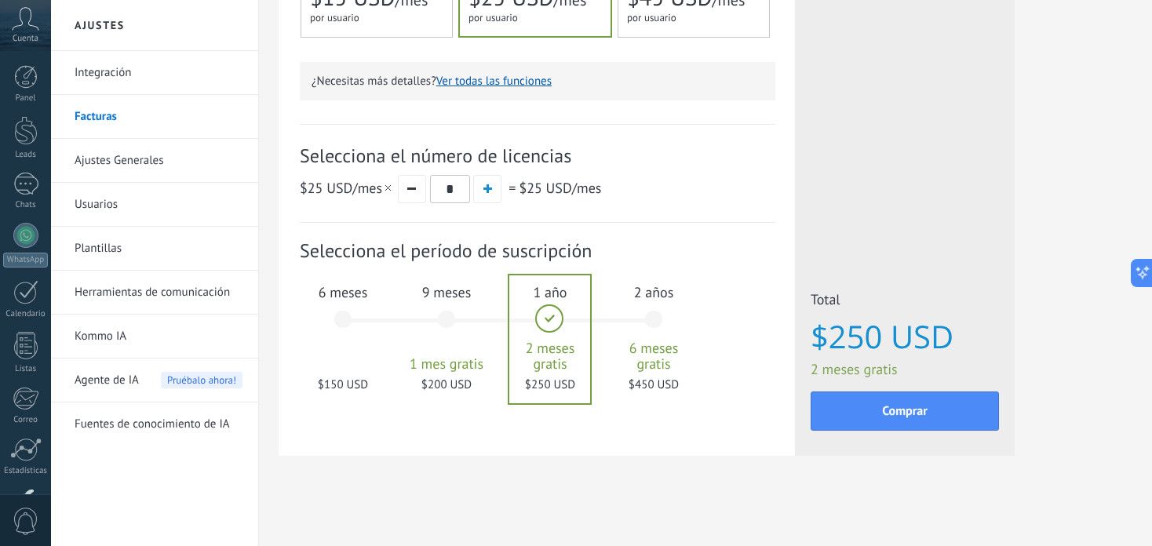
click at [353, 316] on div "6 meses $150 USD" at bounding box center [343, 327] width 85 height 111
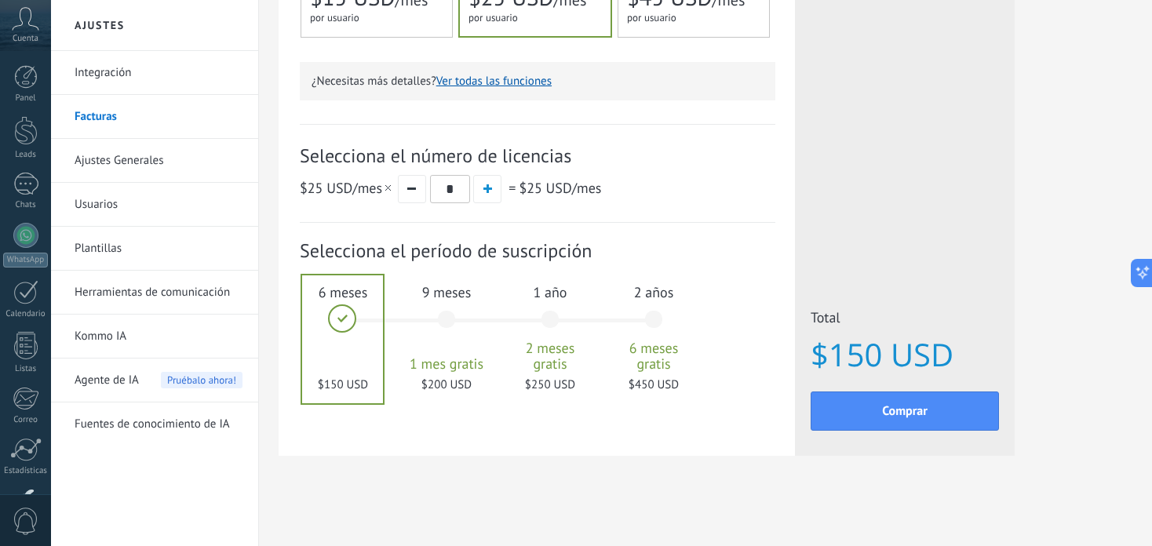
click at [417, 313] on div "9 meses 1 mes gratis $200 USD" at bounding box center [446, 327] width 85 height 111
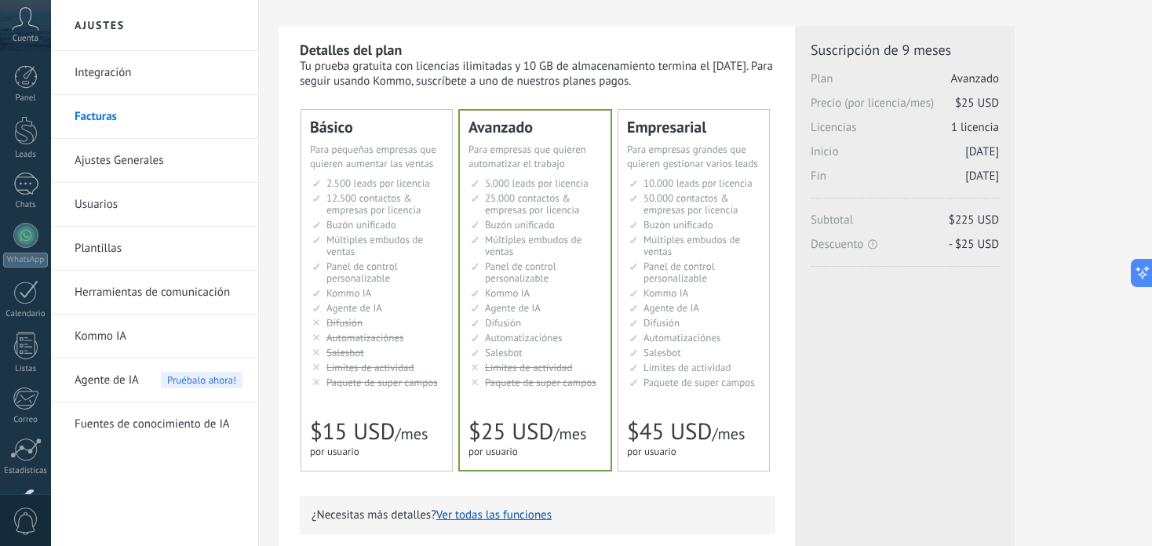
scroll to position [0, 0]
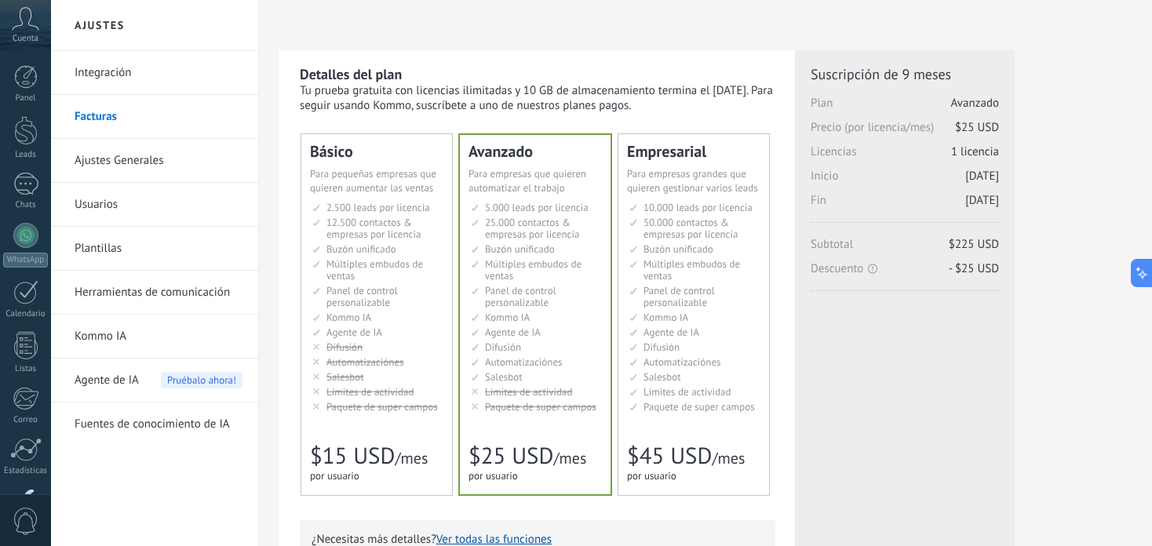
click at [412, 265] on span "Múltiples embudos de ventas" at bounding box center [374, 269] width 97 height 25
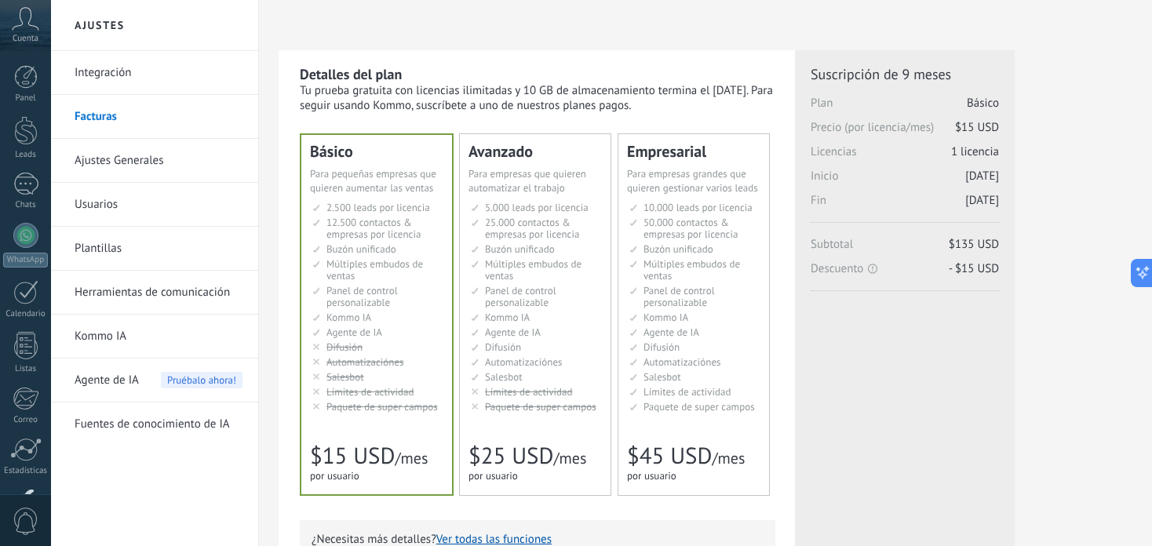
click at [115, 87] on link "Integración" at bounding box center [159, 73] width 168 height 44
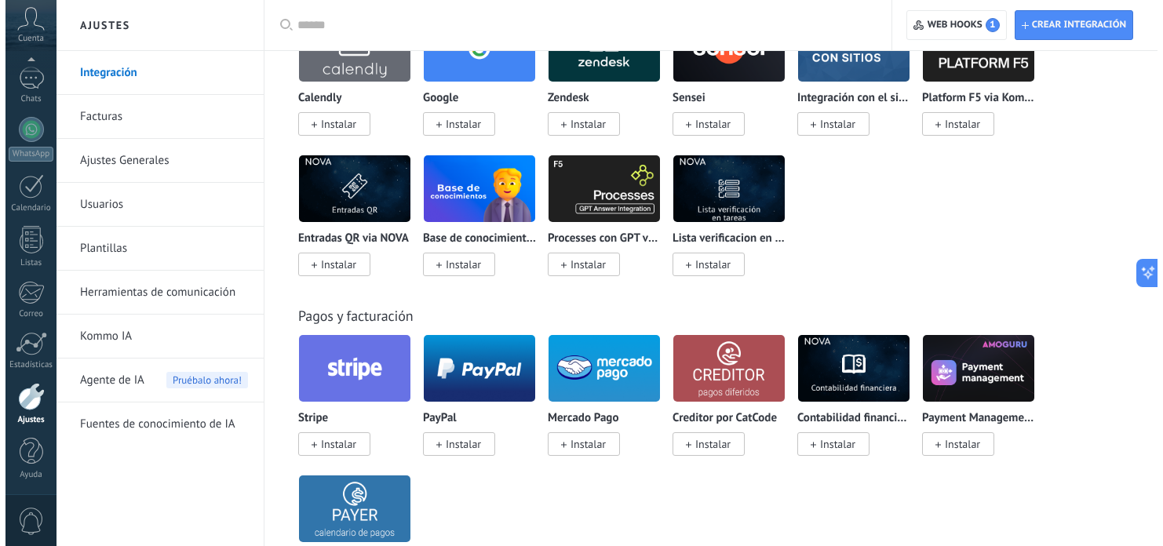
scroll to position [2668, 0]
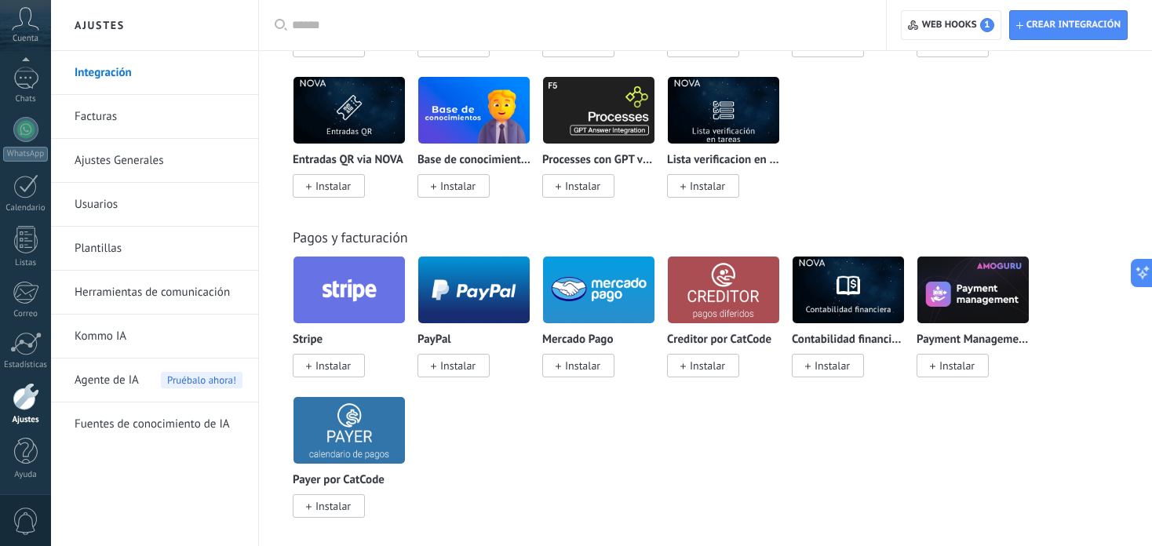
click at [573, 373] on span "Instalar" at bounding box center [582, 366] width 35 height 14
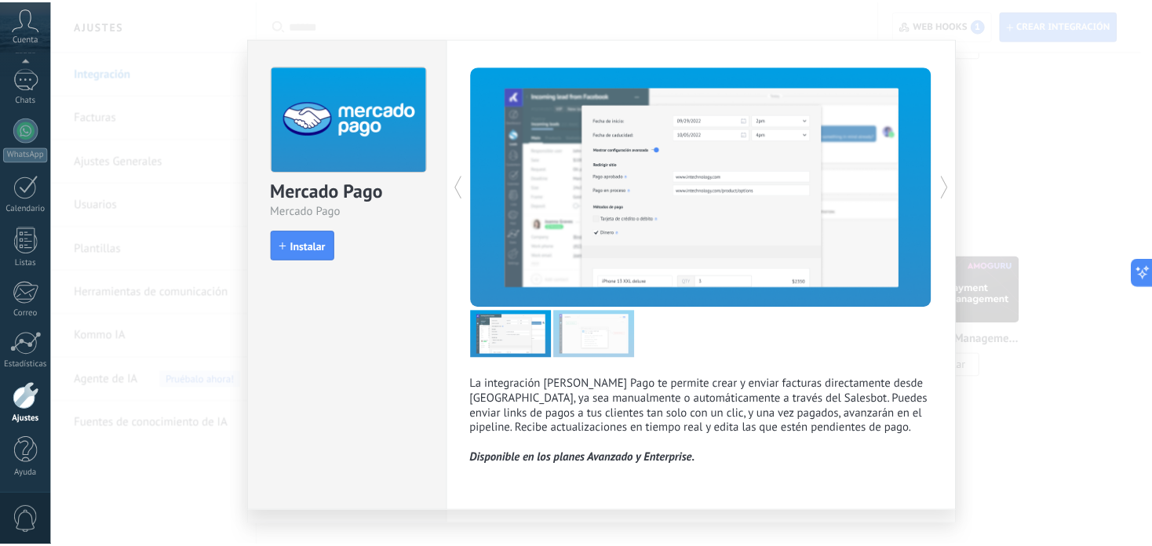
scroll to position [0, 0]
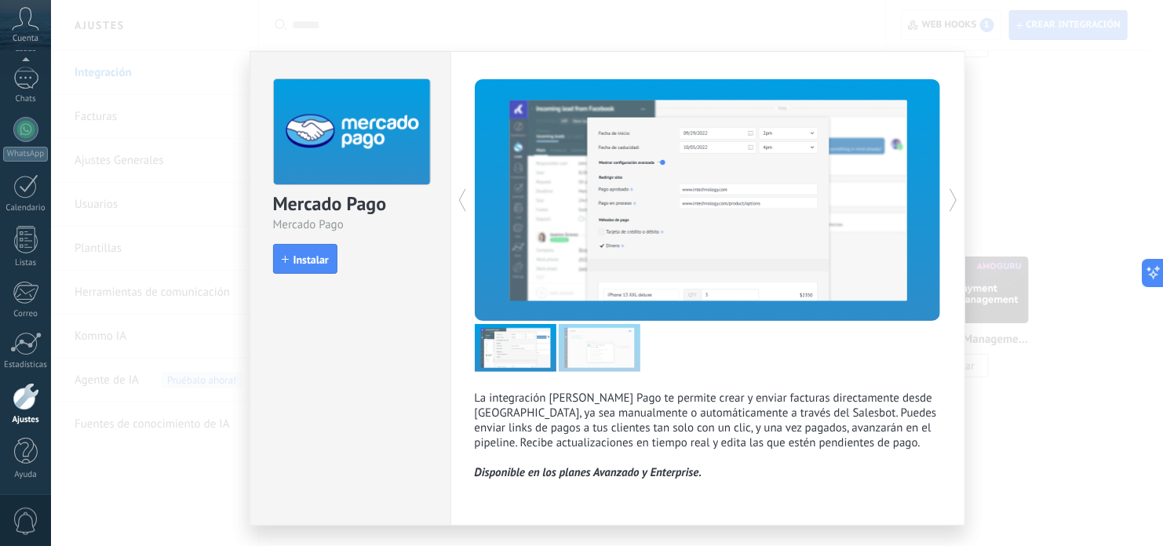
click at [1045, 143] on div "Mercado Pago Mercado Pago install Instalar La integración de Mercado Pago te pe…" at bounding box center [607, 273] width 1112 height 546
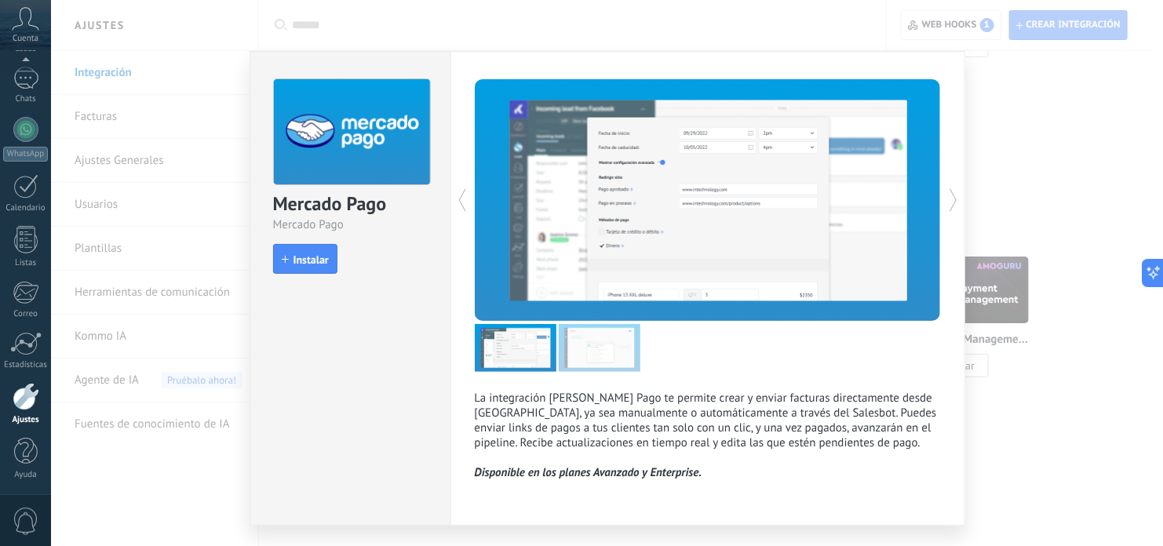
click at [1039, 174] on div "Mercado Pago Mercado Pago install Instalar La integración de Mercado Pago te pe…" at bounding box center [607, 273] width 1112 height 546
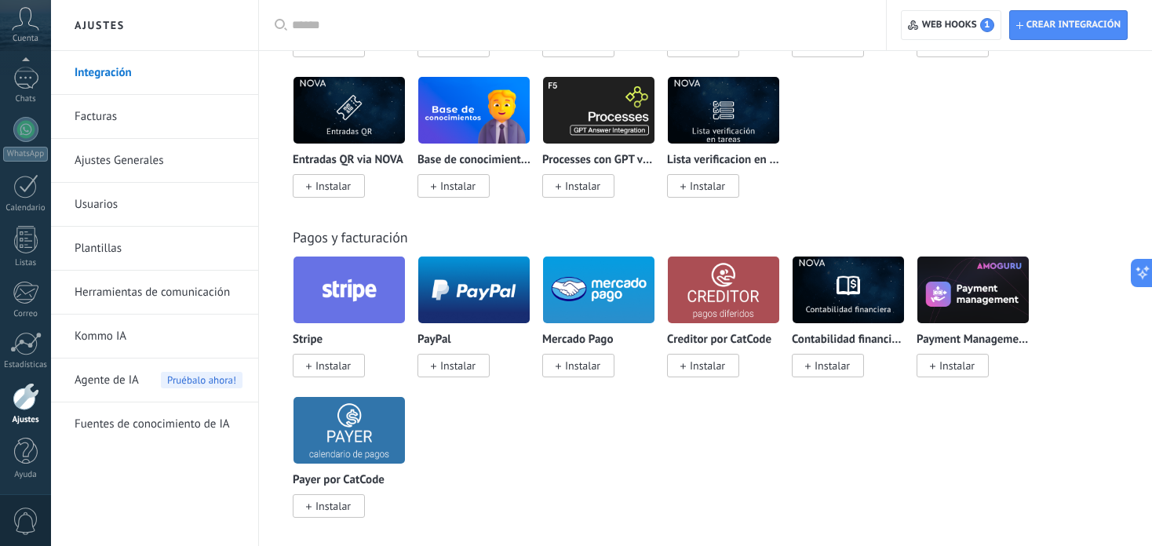
click at [122, 370] on span "Agente de IA" at bounding box center [107, 381] width 64 height 44
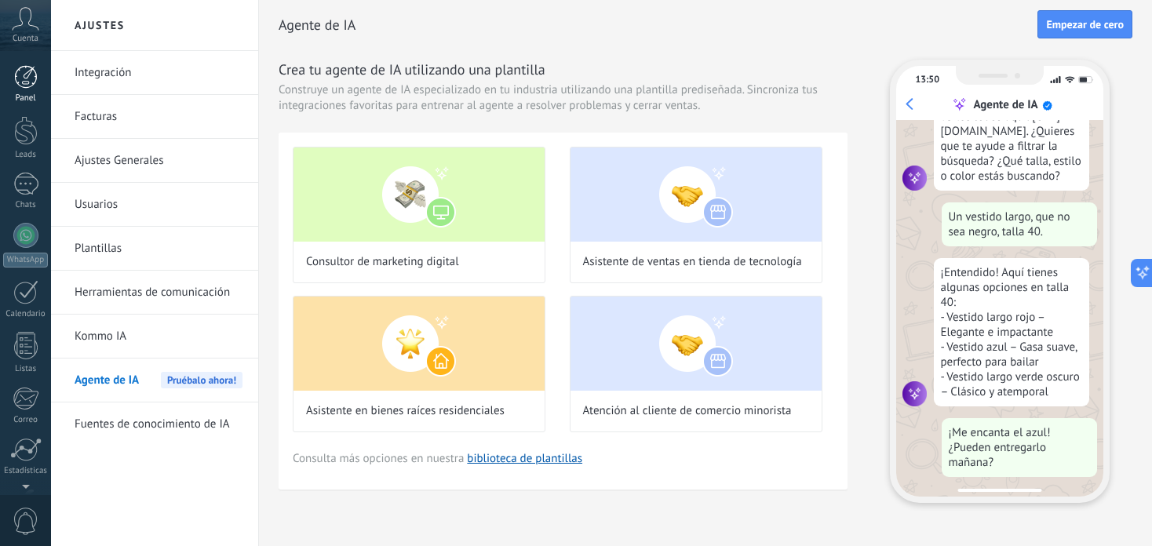
scroll to position [121, 0]
click at [28, 82] on div at bounding box center [26, 77] width 24 height 24
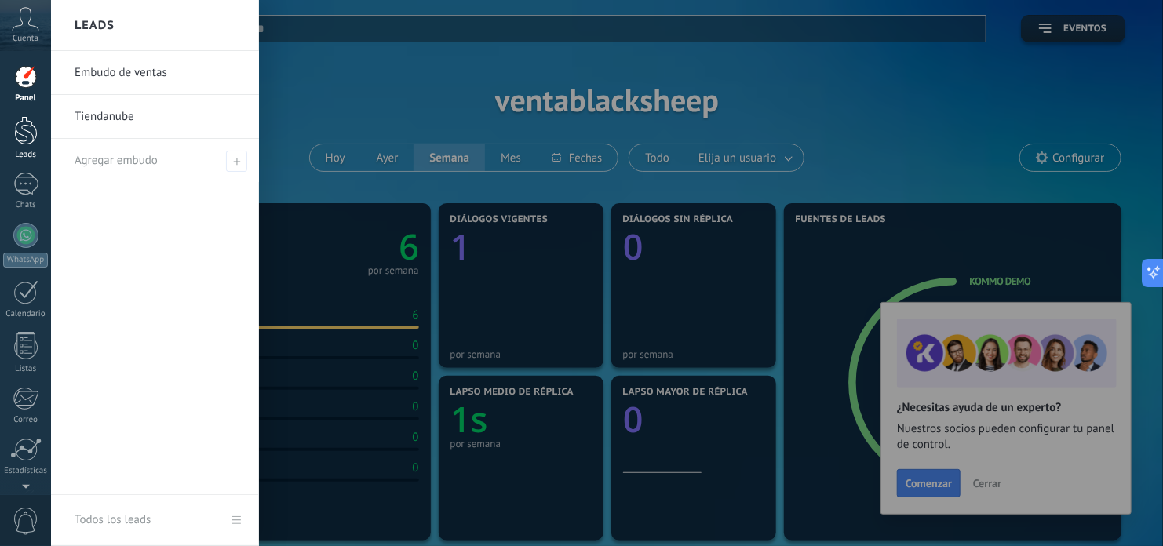
click at [42, 128] on link "Leads" at bounding box center [25, 138] width 51 height 44
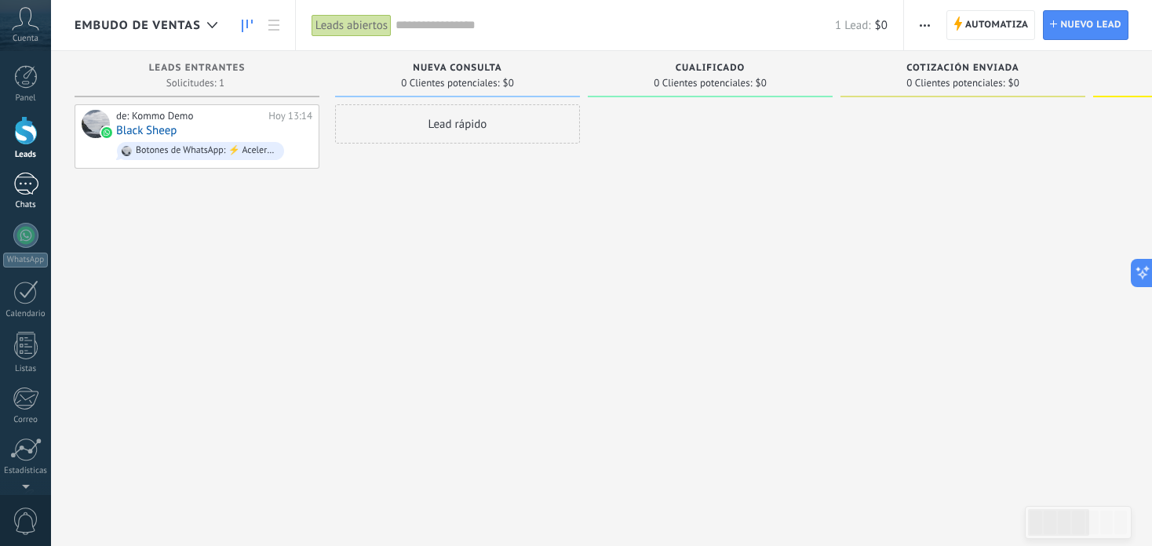
click at [21, 187] on div at bounding box center [25, 184] width 25 height 23
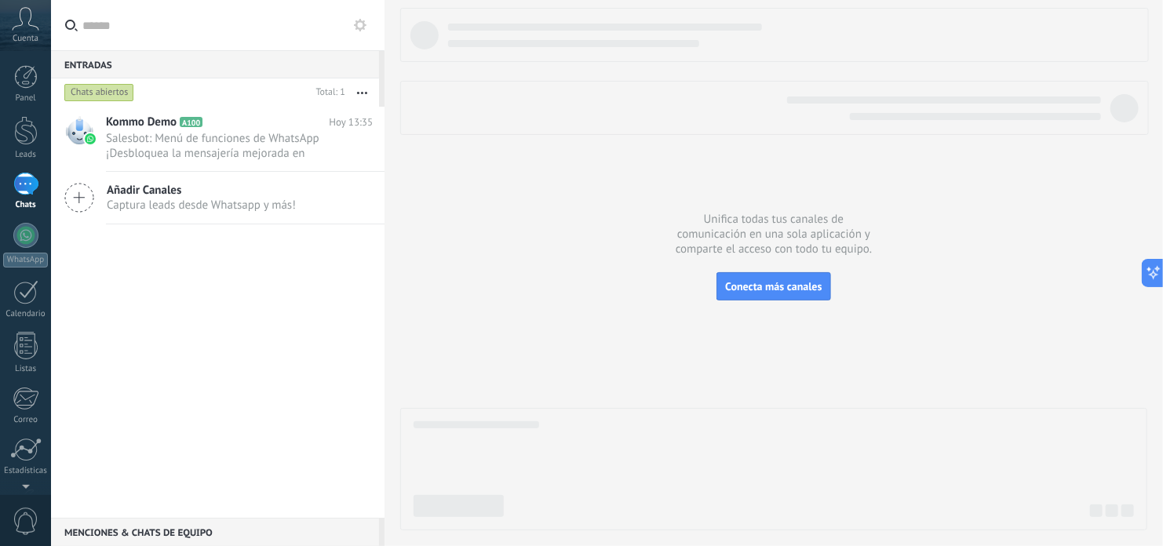
click at [137, 195] on span "Añadir Canales" at bounding box center [201, 190] width 189 height 15
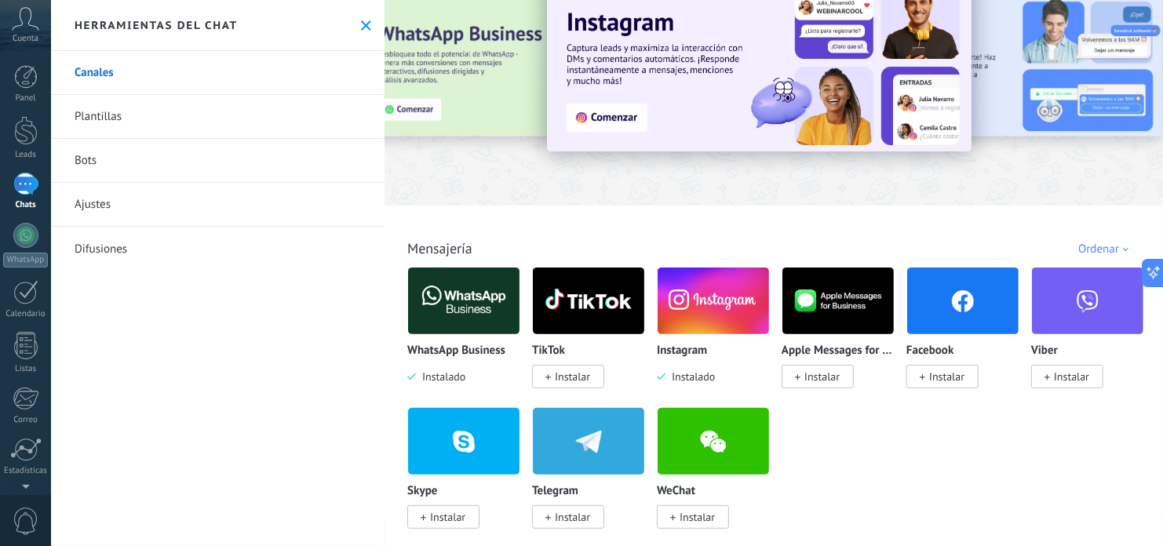
scroll to position [78, 0]
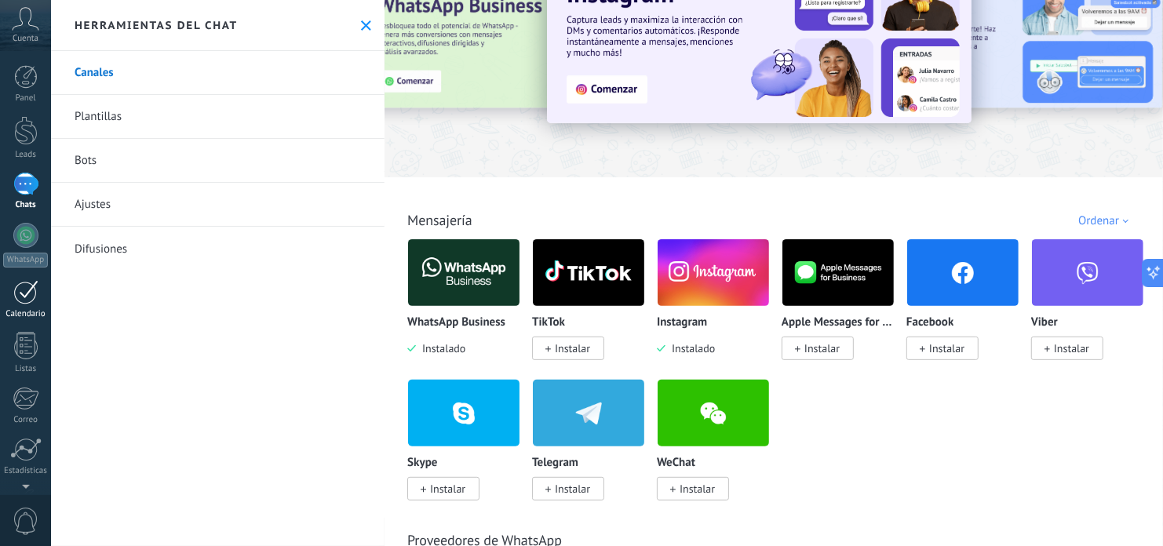
click at [9, 288] on link "Calendario" at bounding box center [25, 299] width 51 height 39
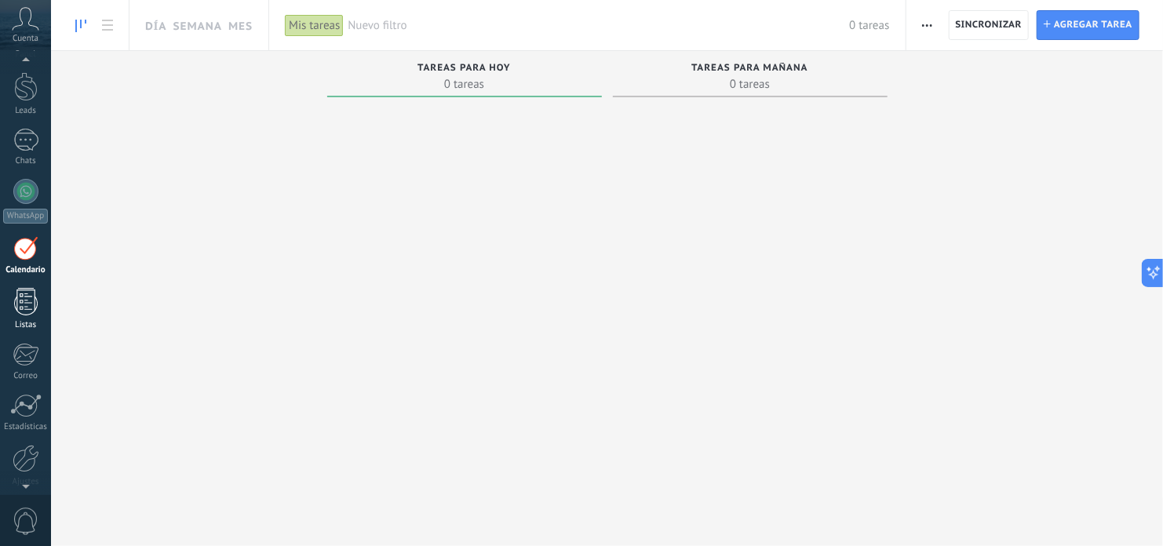
scroll to position [44, 0]
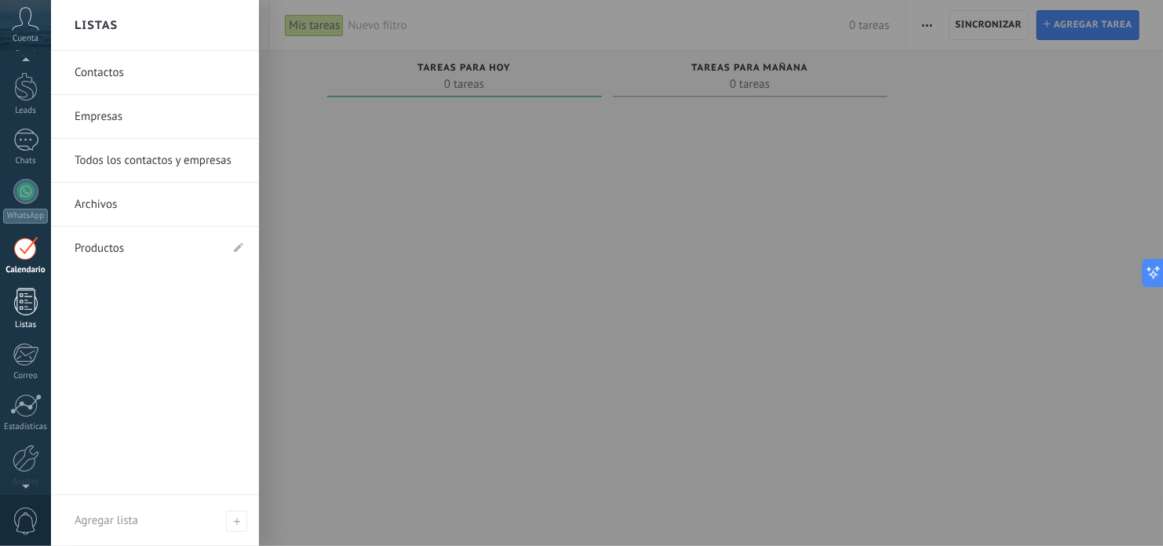
click at [30, 299] on div at bounding box center [26, 301] width 24 height 27
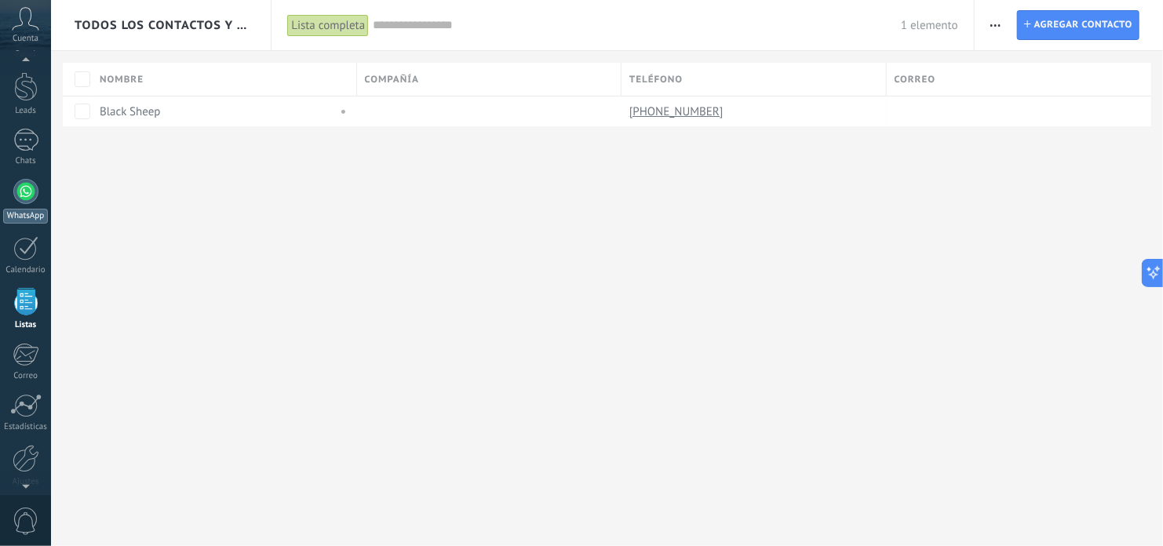
click at [24, 188] on div at bounding box center [25, 191] width 25 height 25
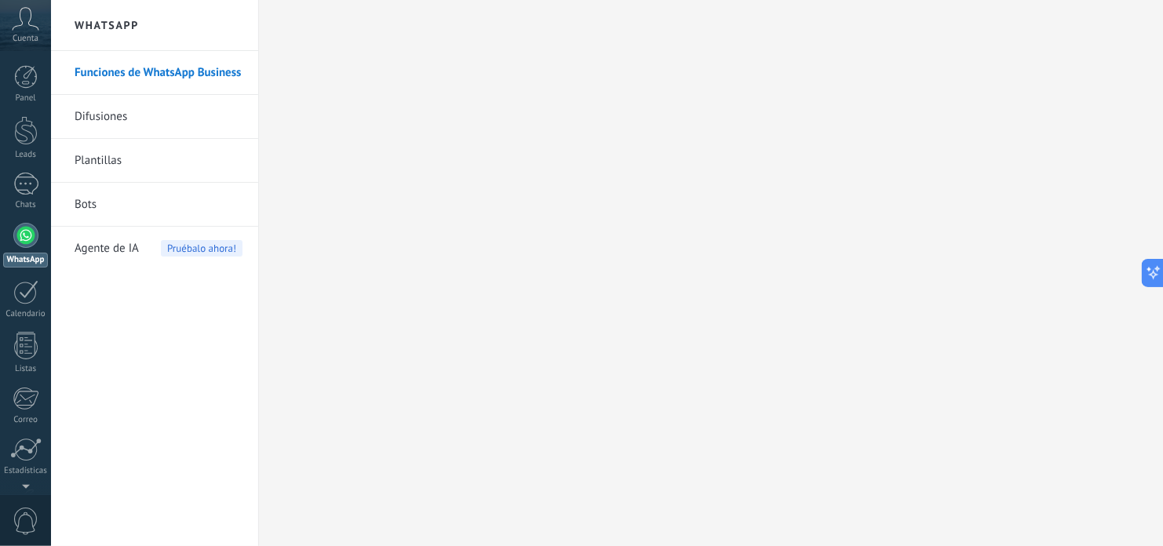
click at [173, 117] on link "Difusiones" at bounding box center [159, 117] width 168 height 44
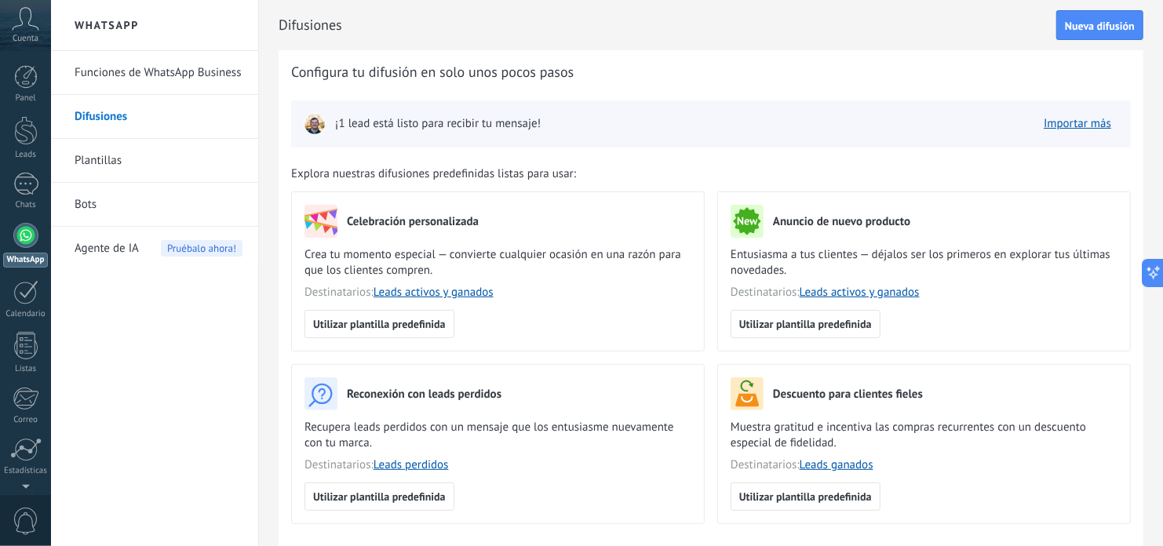
click at [122, 169] on link "Plantillas" at bounding box center [159, 161] width 168 height 44
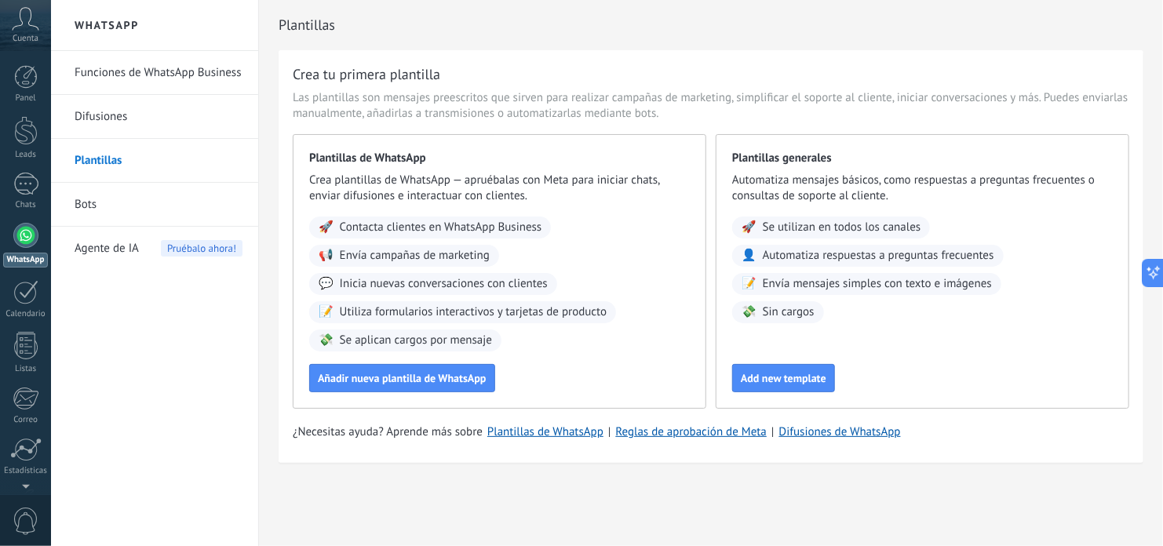
click at [137, 211] on link "Bots" at bounding box center [159, 205] width 168 height 44
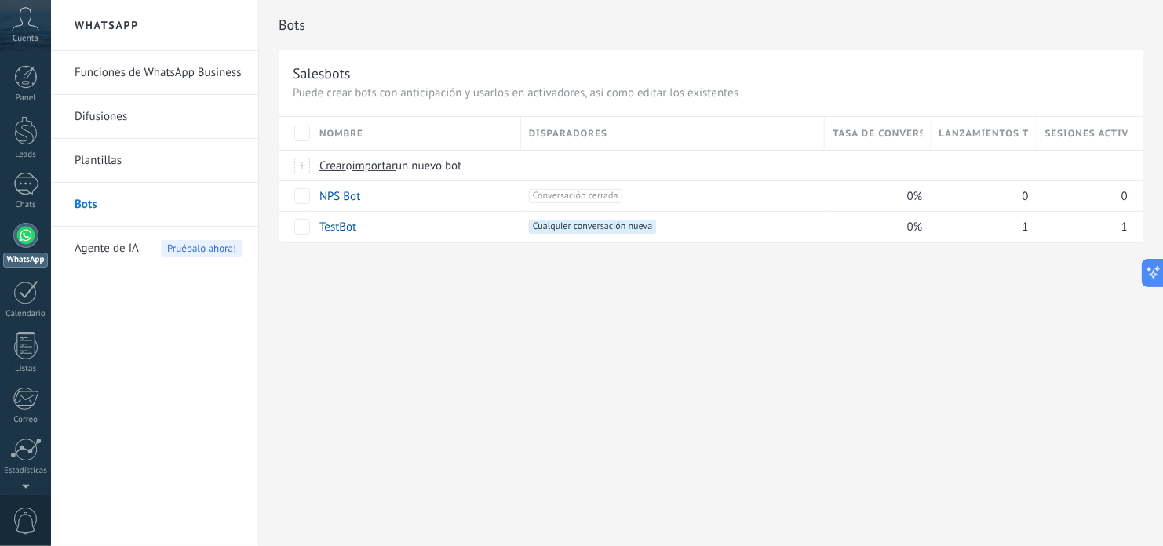
click at [167, 66] on link "Funciones de WhatsApp Business" at bounding box center [159, 73] width 168 height 44
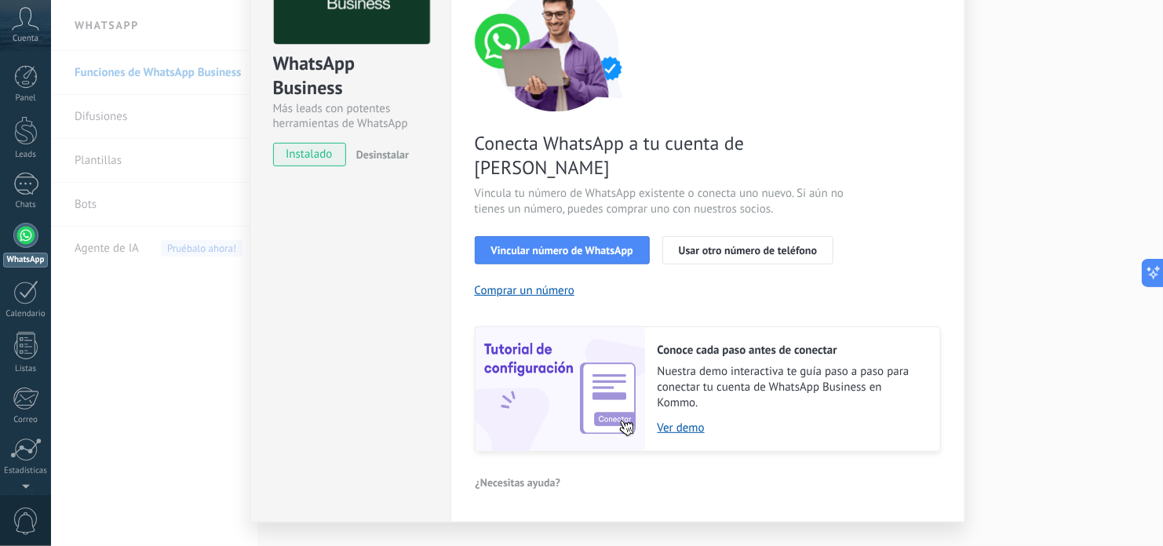
scroll to position [151, 0]
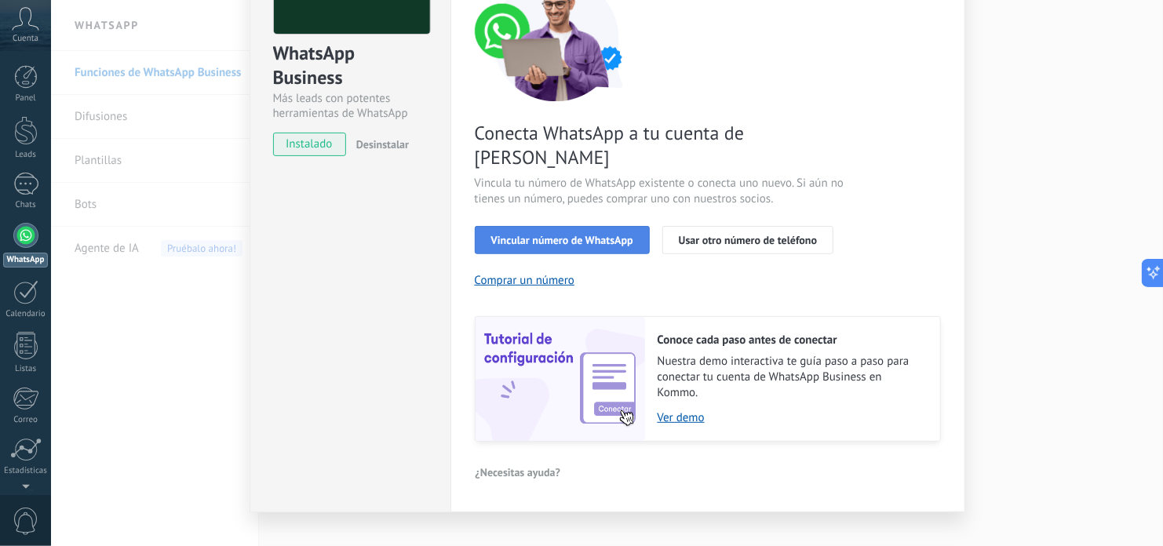
click at [589, 226] on button "Vincular número de WhatsApp" at bounding box center [562, 240] width 175 height 28
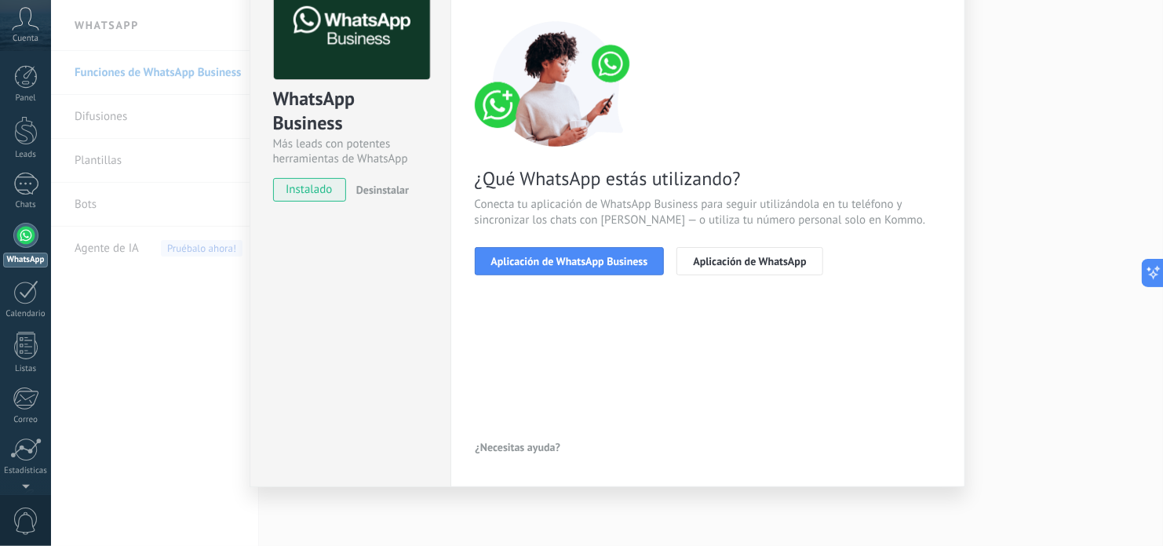
scroll to position [104, 0]
click at [593, 266] on span "Aplicación de WhatsApp Business" at bounding box center [569, 262] width 157 height 11
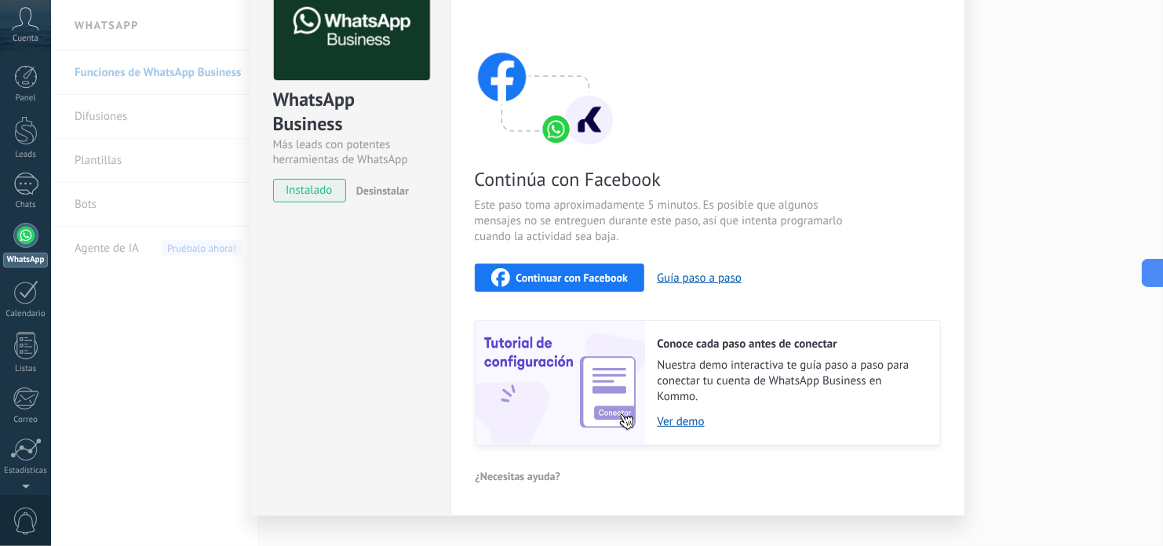
click at [595, 274] on span "Continuar con Facebook" at bounding box center [572, 277] width 112 height 11
